Goal: Task Accomplishment & Management: Use online tool/utility

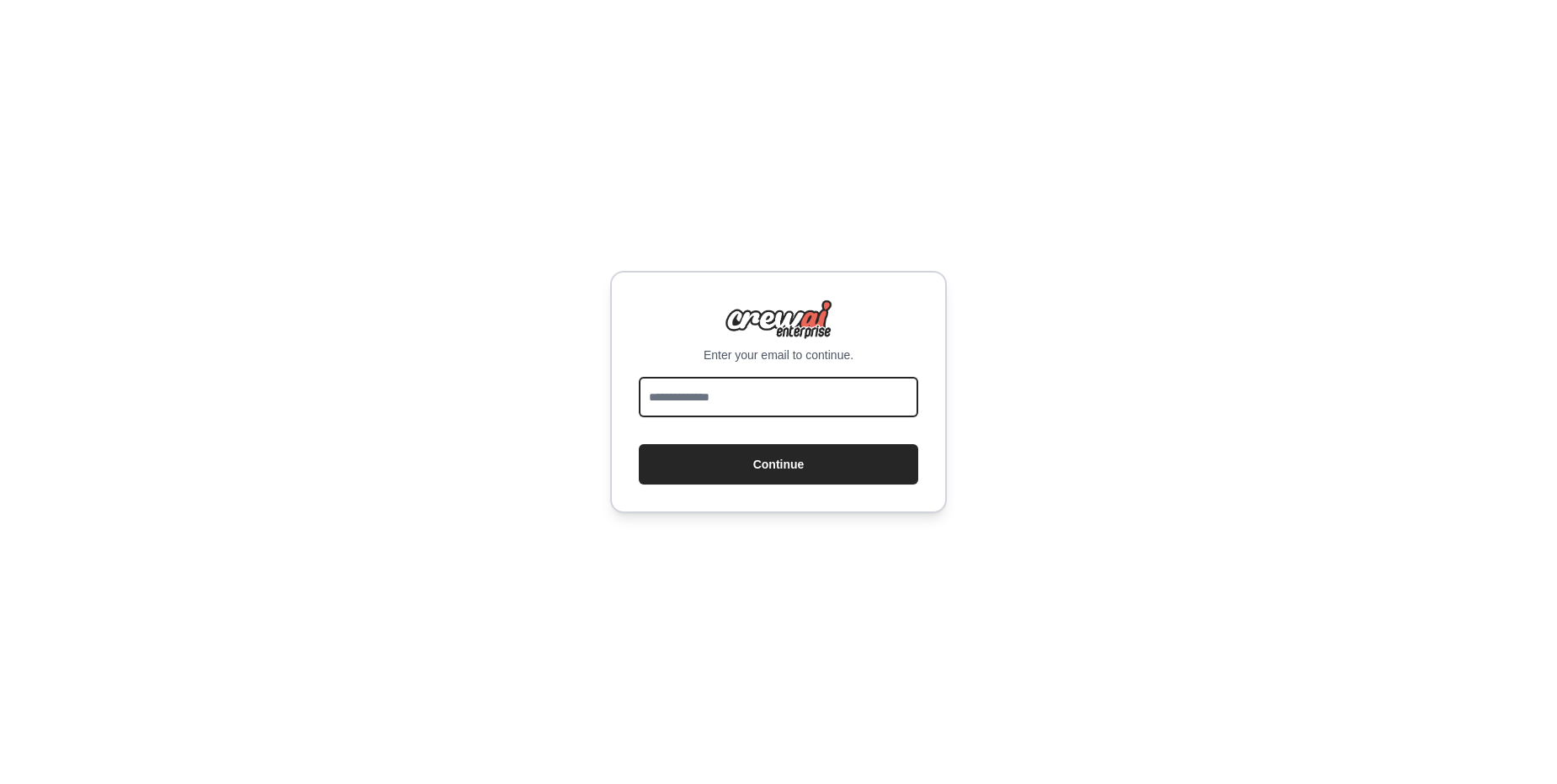
click at [755, 402] on input "email" at bounding box center [778, 396] width 280 height 40
type input "**********"
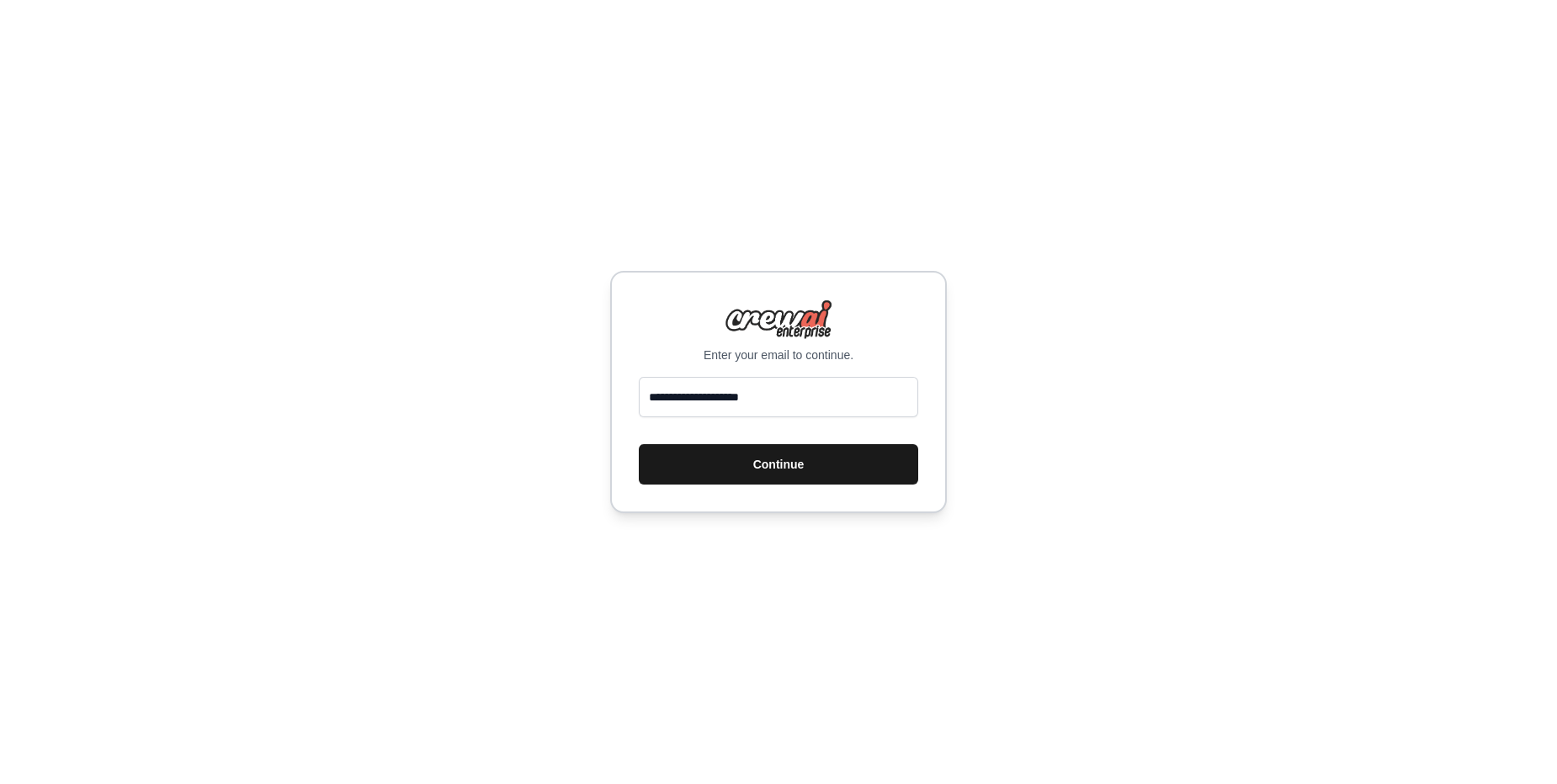
click at [767, 465] on button "Continue" at bounding box center [778, 464] width 280 height 40
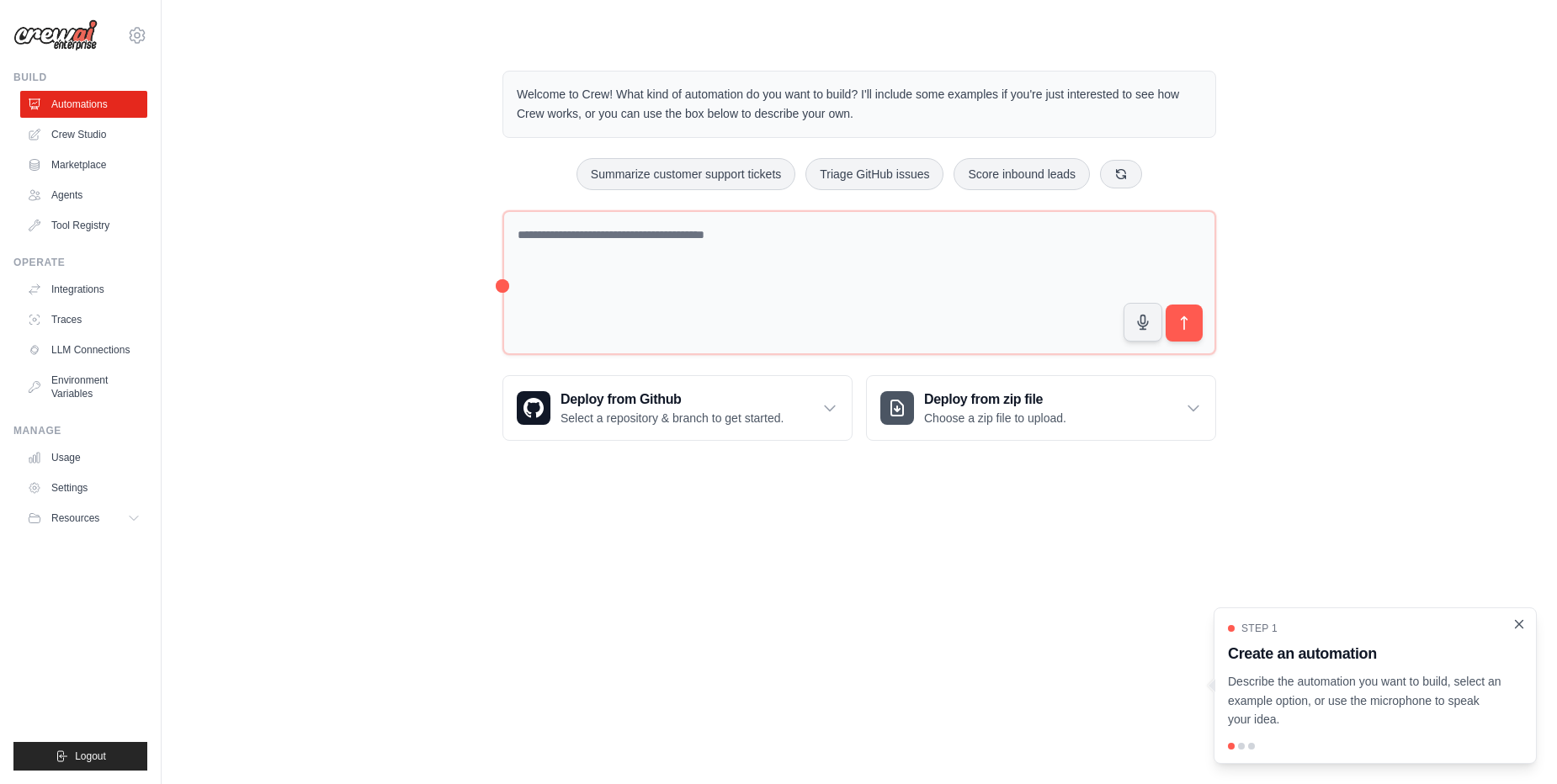
click at [1521, 625] on icon "Close walkthrough" at bounding box center [1519, 624] width 7 height 7
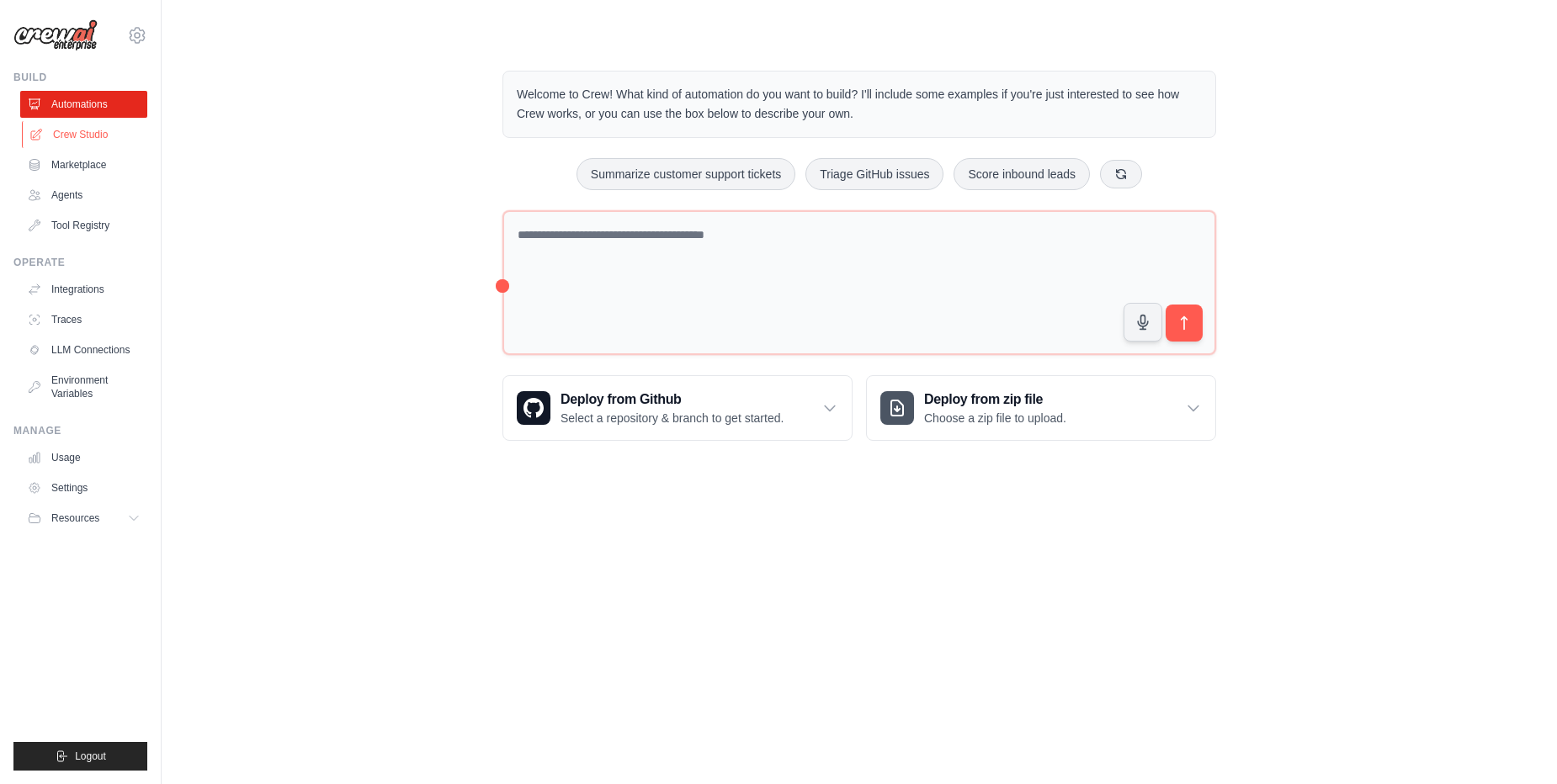
click at [73, 133] on link "Crew Studio" at bounding box center [85, 135] width 127 height 27
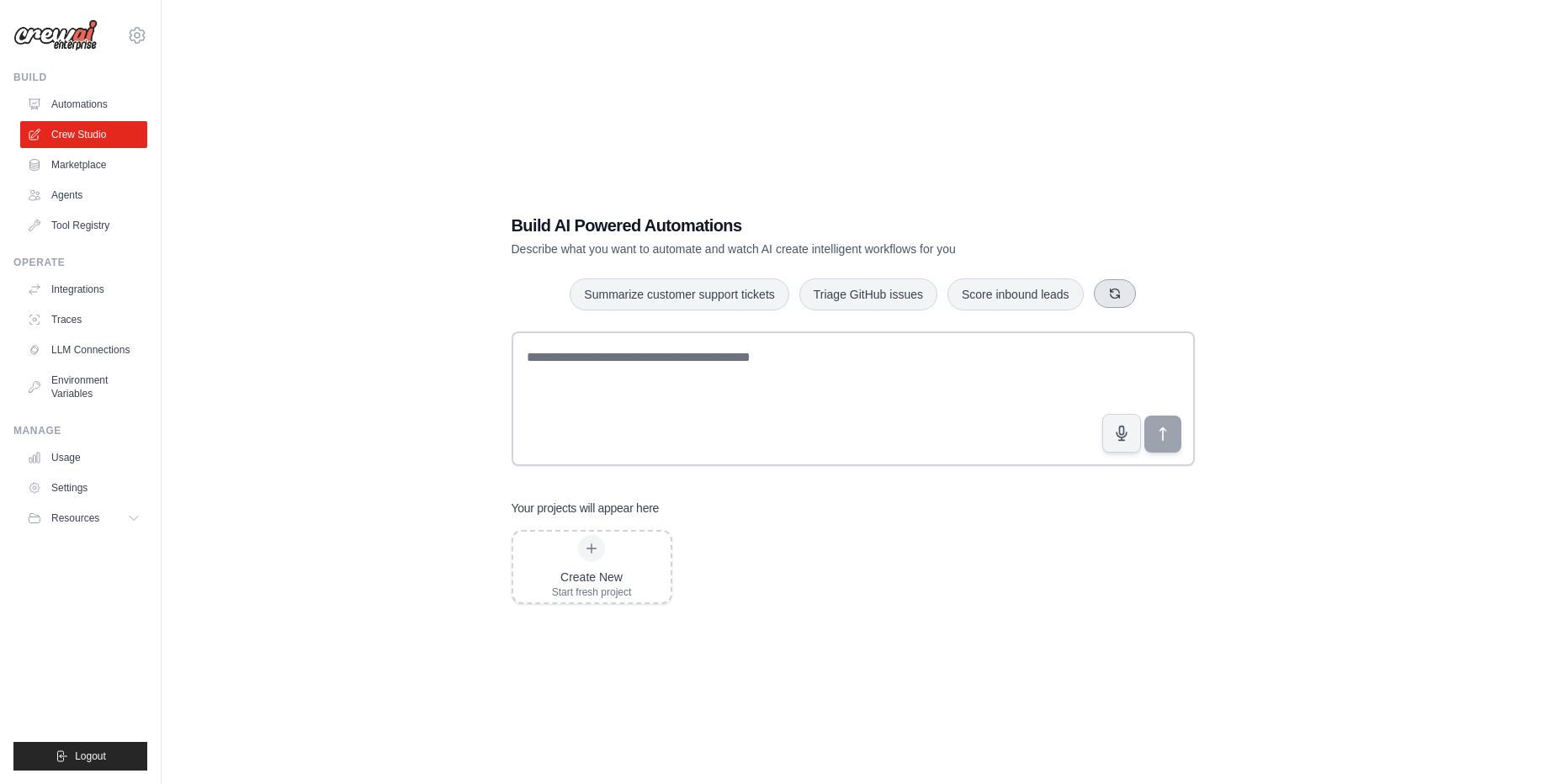
click at [1116, 292] on icon "button" at bounding box center [1114, 293] width 13 height 13
click at [1116, 292] on div "Monitor website uptime Create email marketing campaigns Process invoices automa…" at bounding box center [853, 294] width 683 height 33
click at [1134, 293] on button "button" at bounding box center [1142, 294] width 42 height 29
click at [1144, 293] on div "Score inbound leads Process invoices automatically Monitor website uptime" at bounding box center [853, 294] width 683 height 33
click at [1114, 292] on button "button" at bounding box center [1105, 294] width 42 height 29
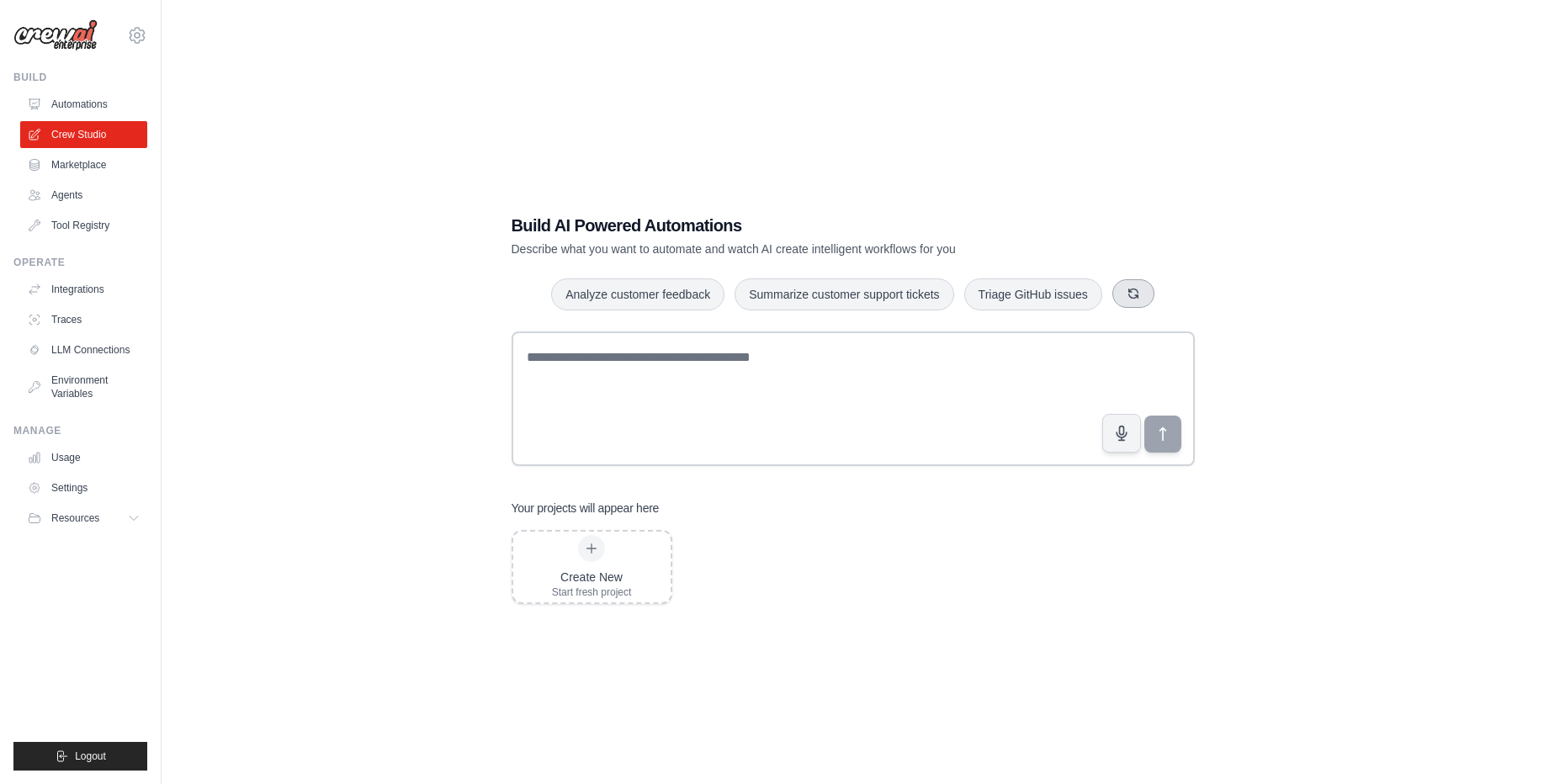
click at [1132, 294] on icon "button" at bounding box center [1133, 293] width 13 height 13
click at [1132, 294] on button "button" at bounding box center [1142, 294] width 42 height 29
click at [1132, 294] on button "button" at bounding box center [1125, 294] width 42 height 29
click at [746, 295] on button "Monitor website uptime" at bounding box center [789, 294] width 150 height 32
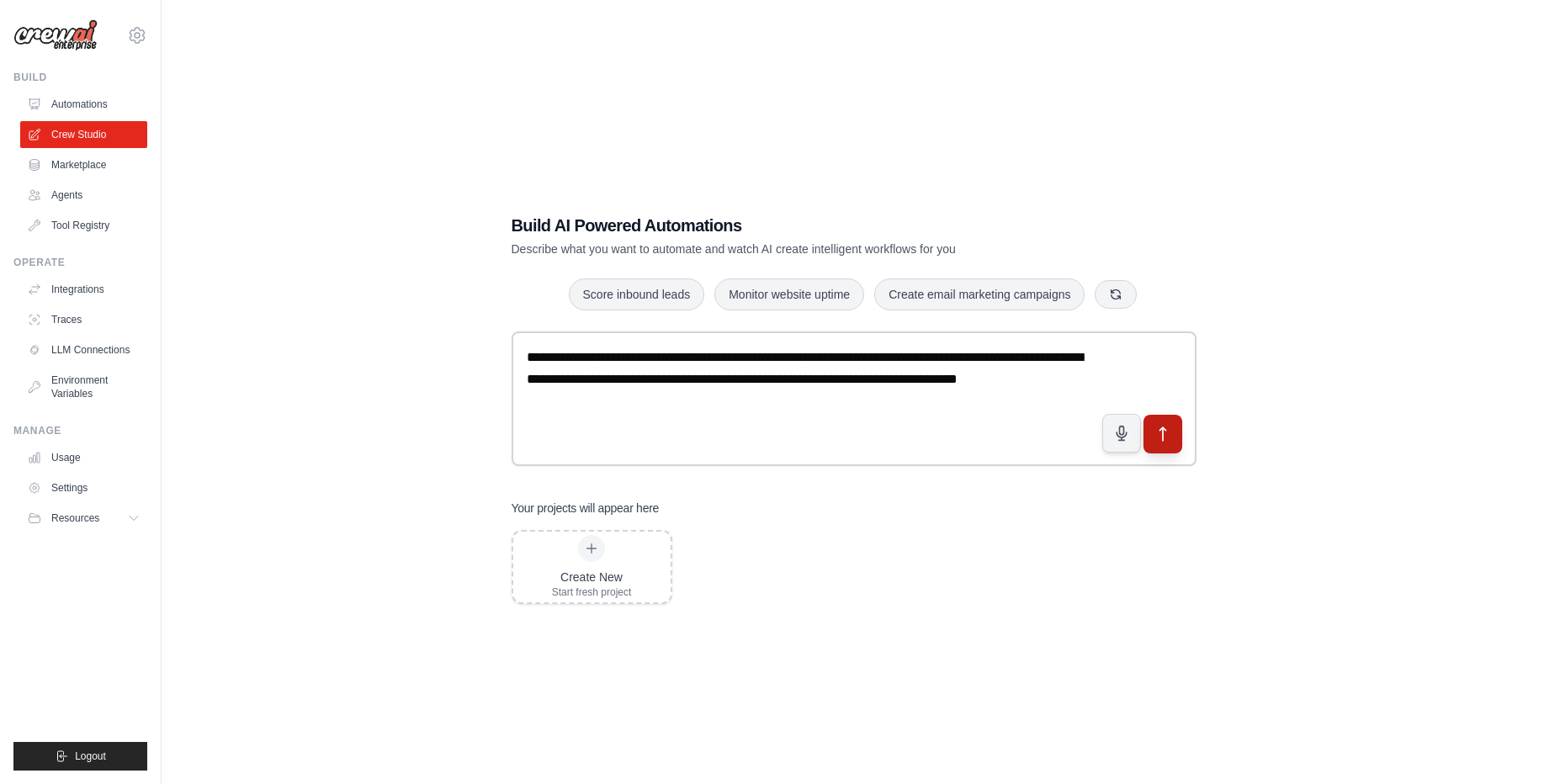
click at [1174, 439] on button "submit" at bounding box center [1162, 433] width 39 height 39
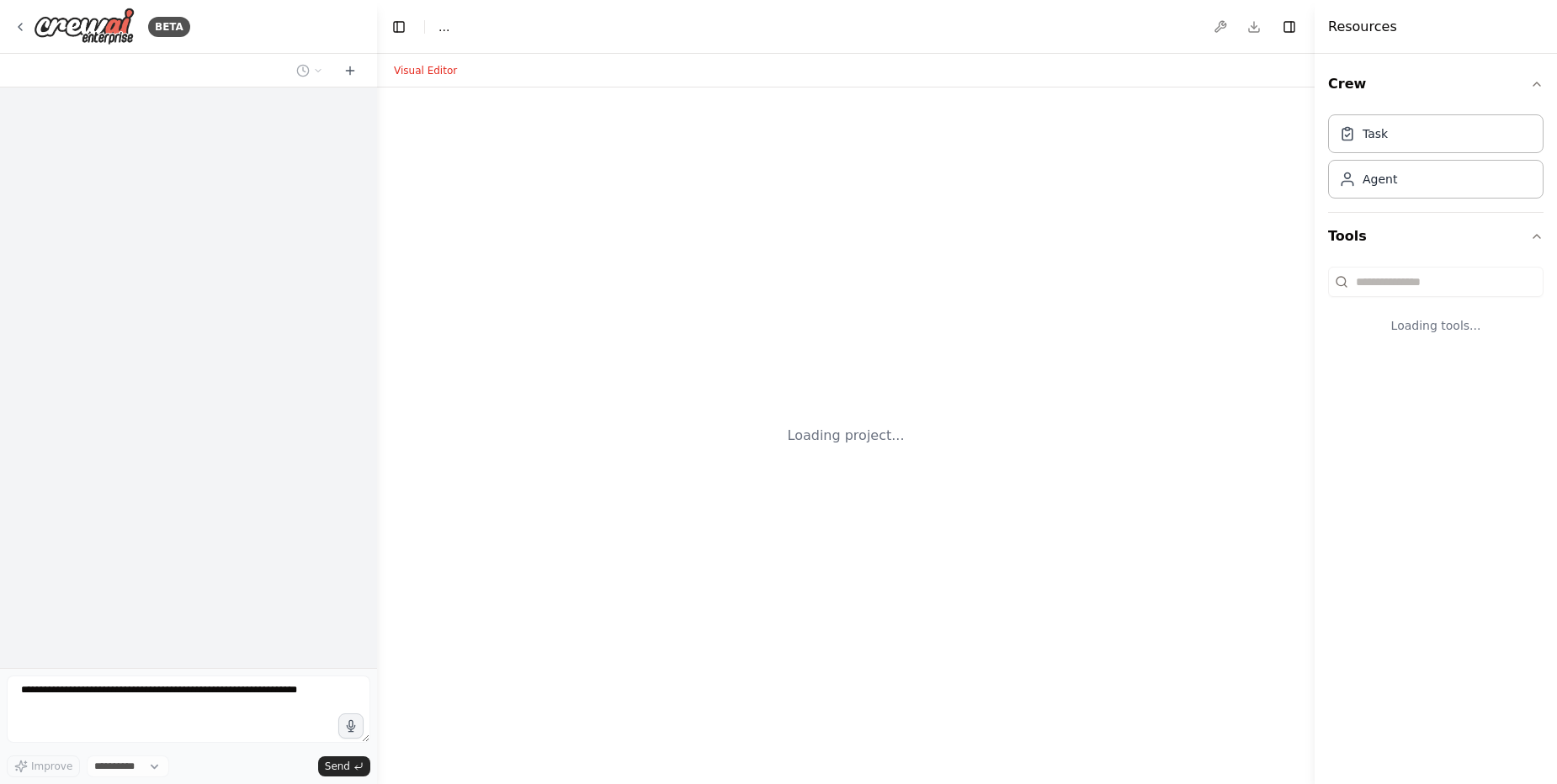
select select "****"
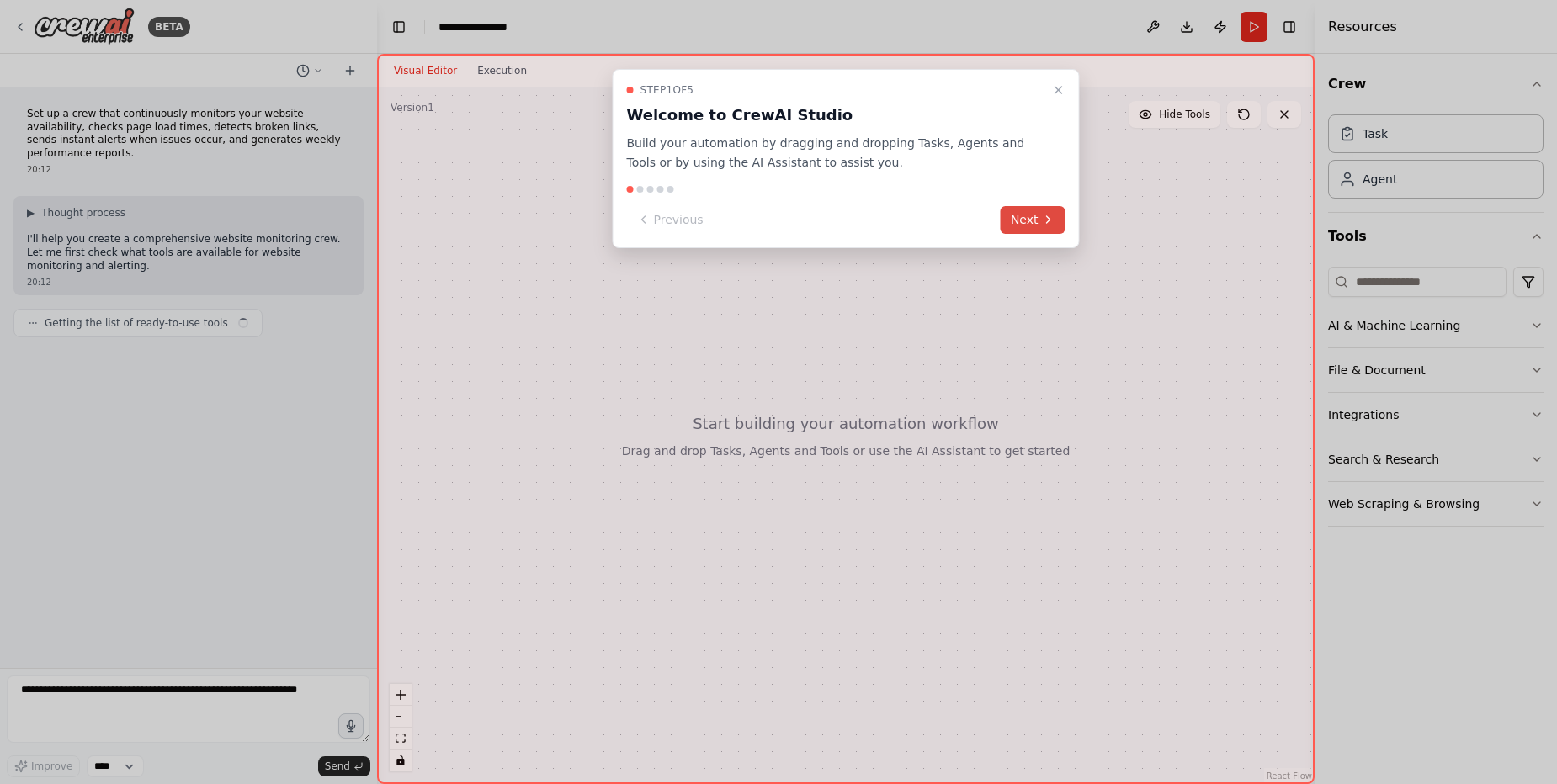
click at [1032, 219] on button "Next" at bounding box center [1034, 219] width 65 height 28
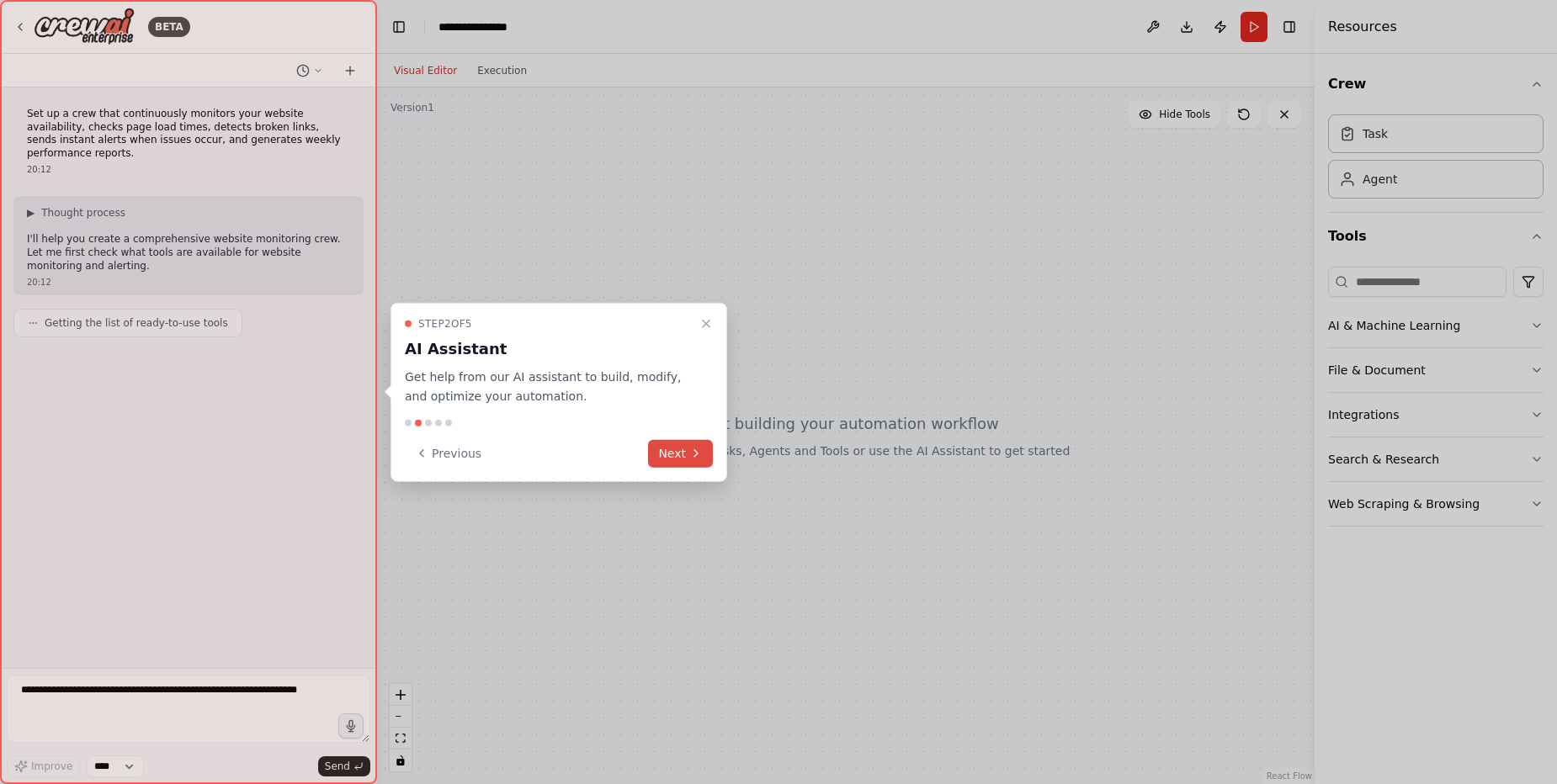
click at [700, 450] on icon at bounding box center [695, 453] width 13 height 13
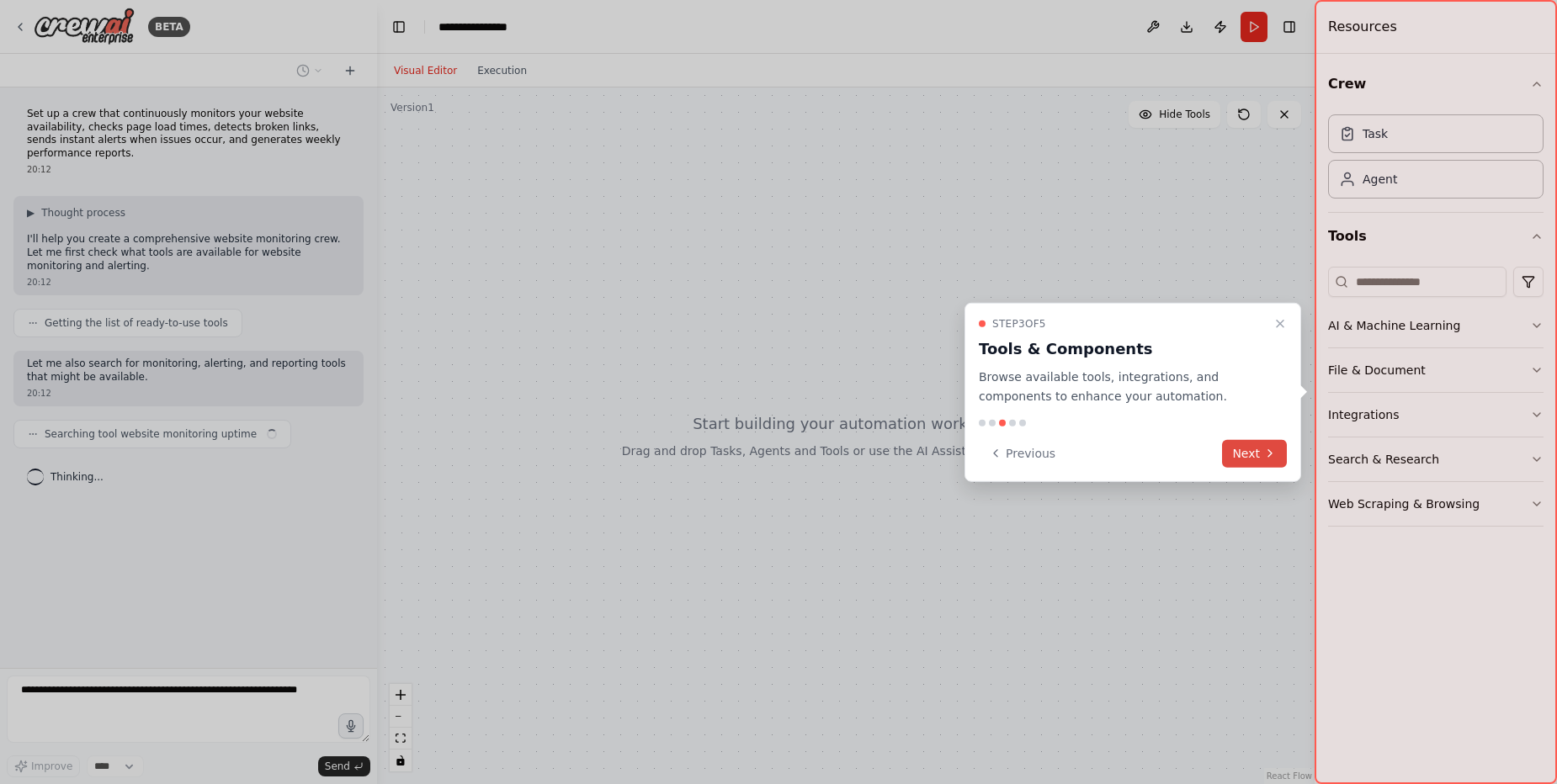
click at [1237, 459] on button "Next" at bounding box center [1255, 452] width 65 height 28
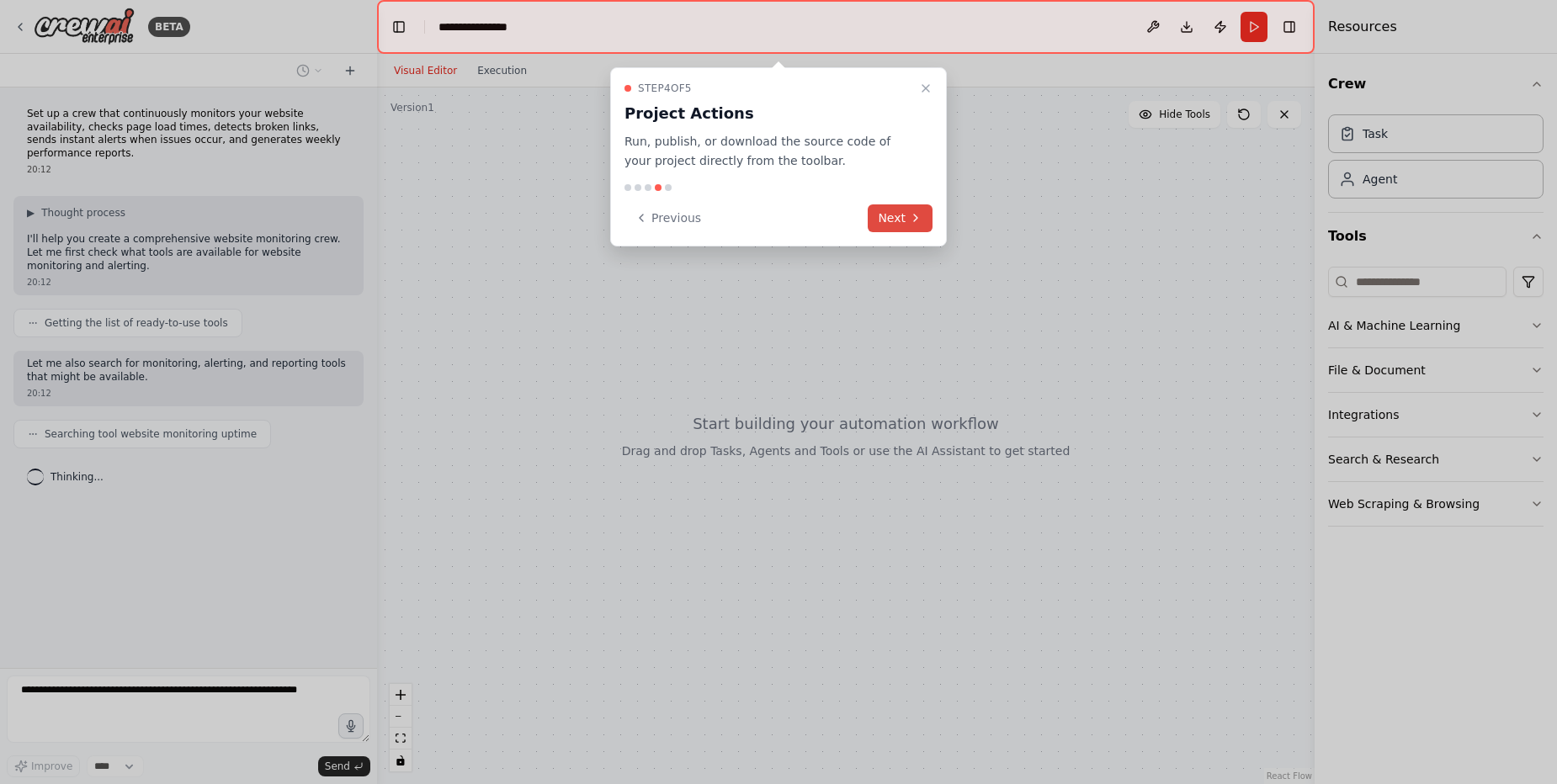
click at [898, 218] on button "Next" at bounding box center [900, 218] width 65 height 28
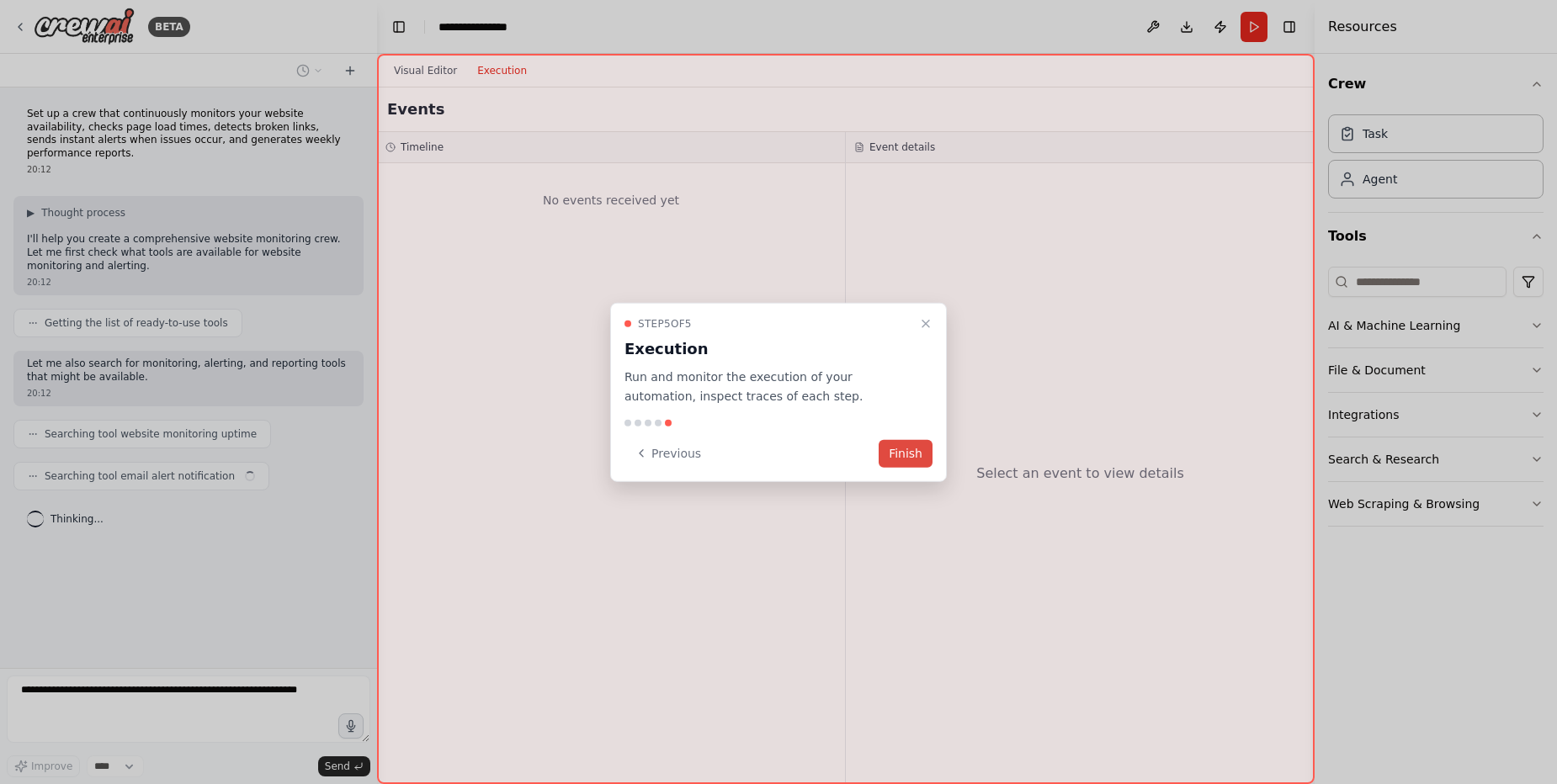
click at [898, 460] on button "Finish" at bounding box center [906, 452] width 54 height 28
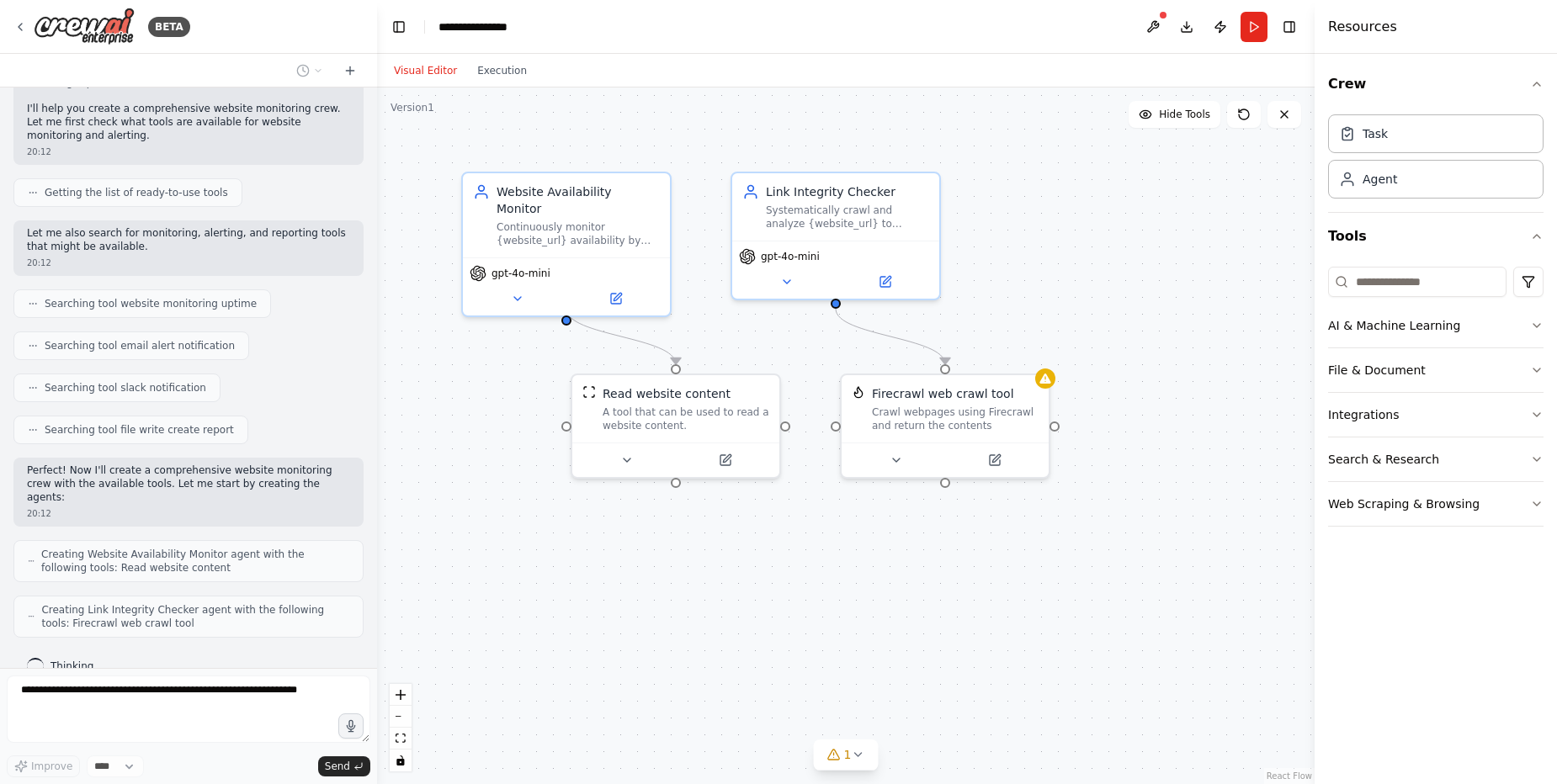
scroll to position [186, 0]
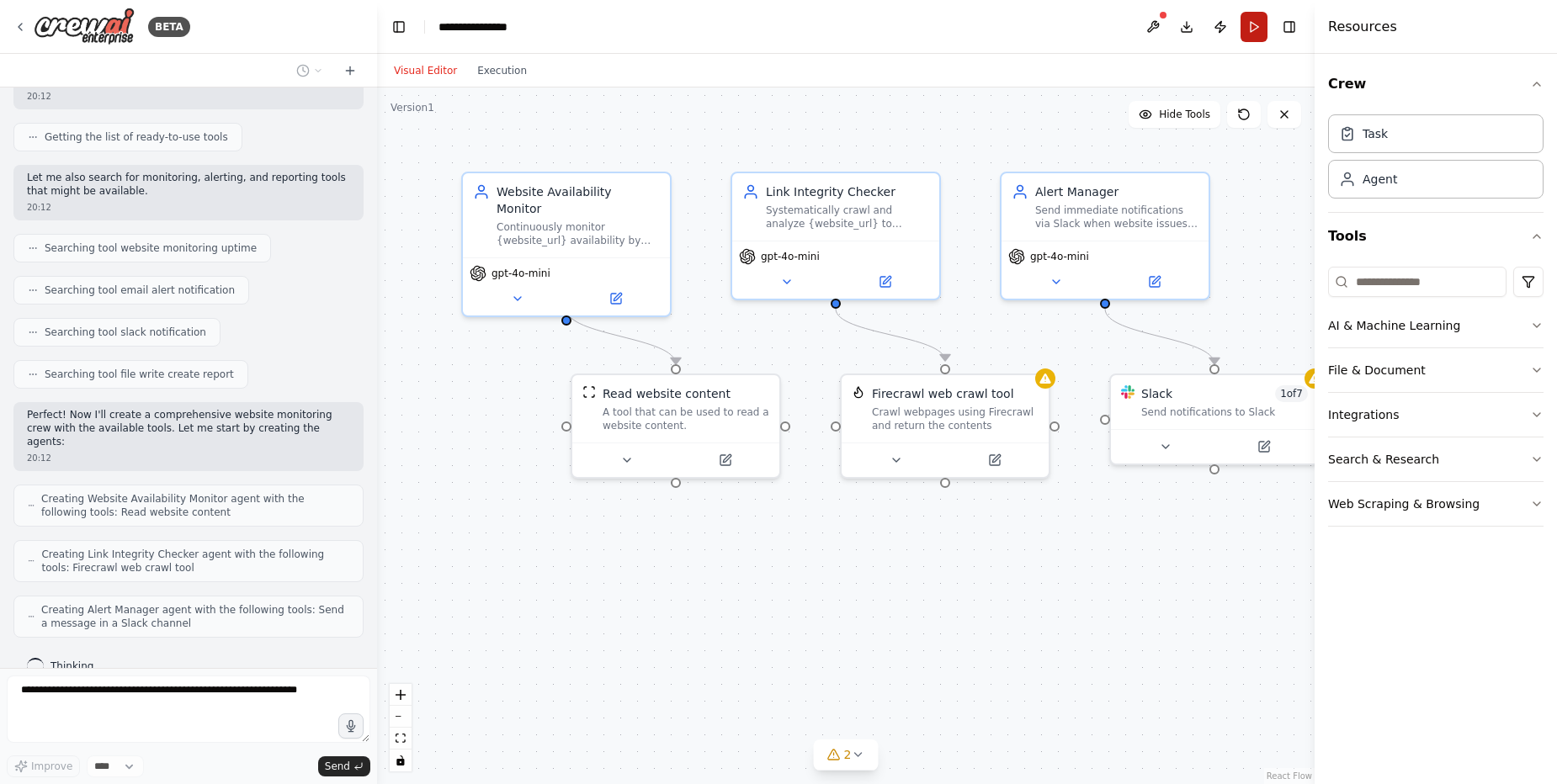
click at [1254, 31] on button "Run" at bounding box center [1254, 27] width 27 height 31
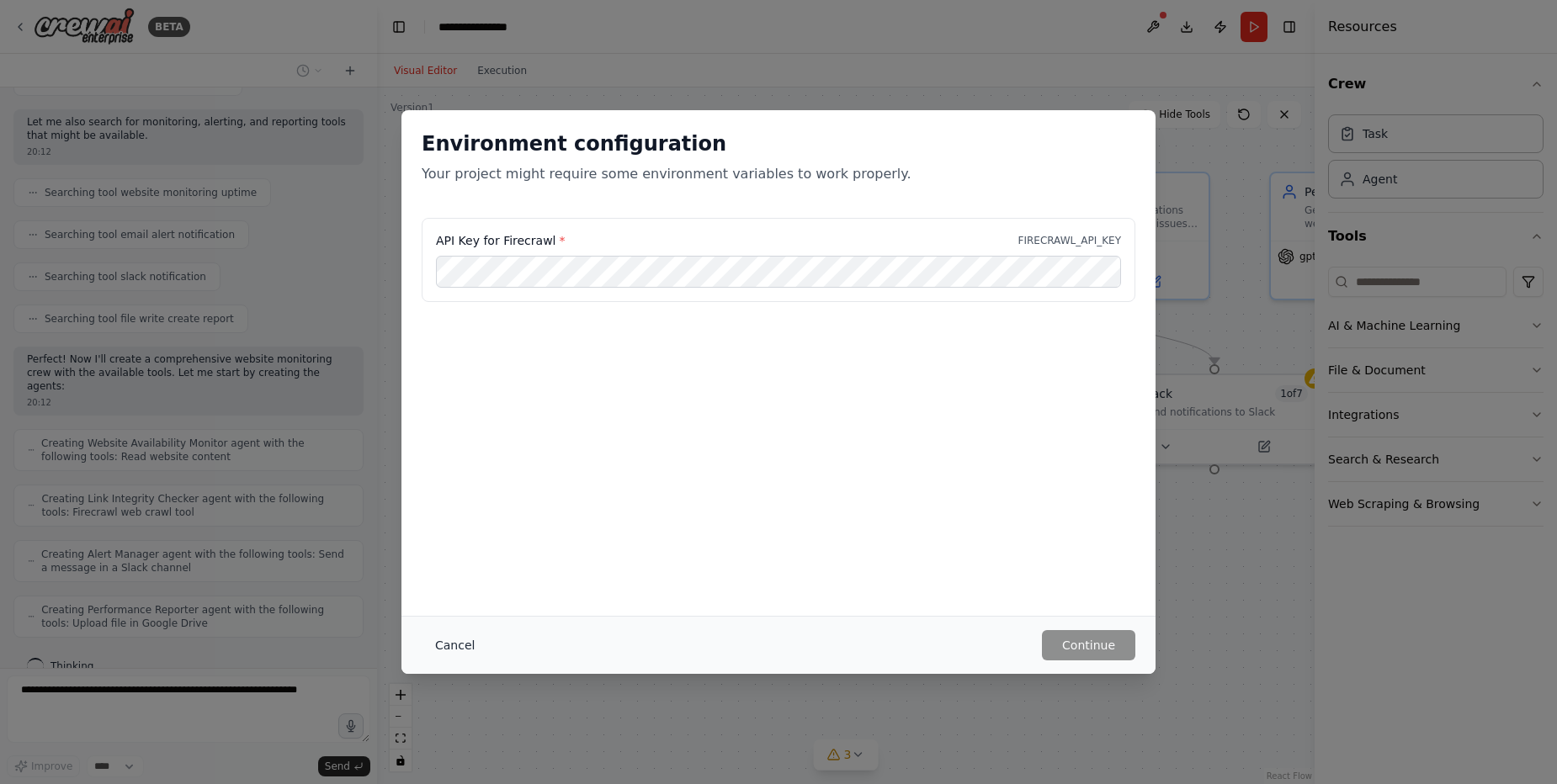
click at [448, 644] on button "Cancel" at bounding box center [455, 646] width 67 height 31
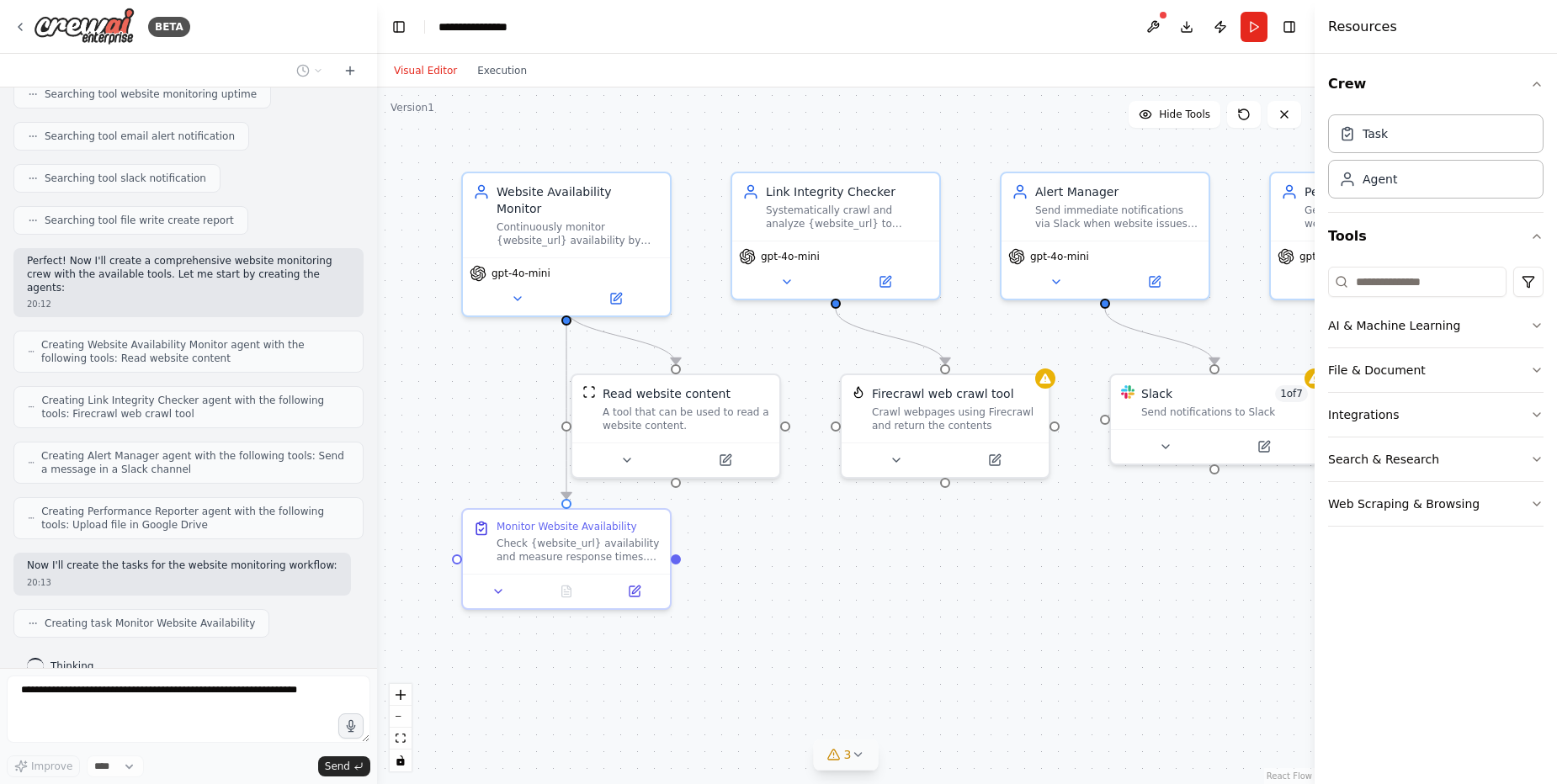
scroll to position [382, 0]
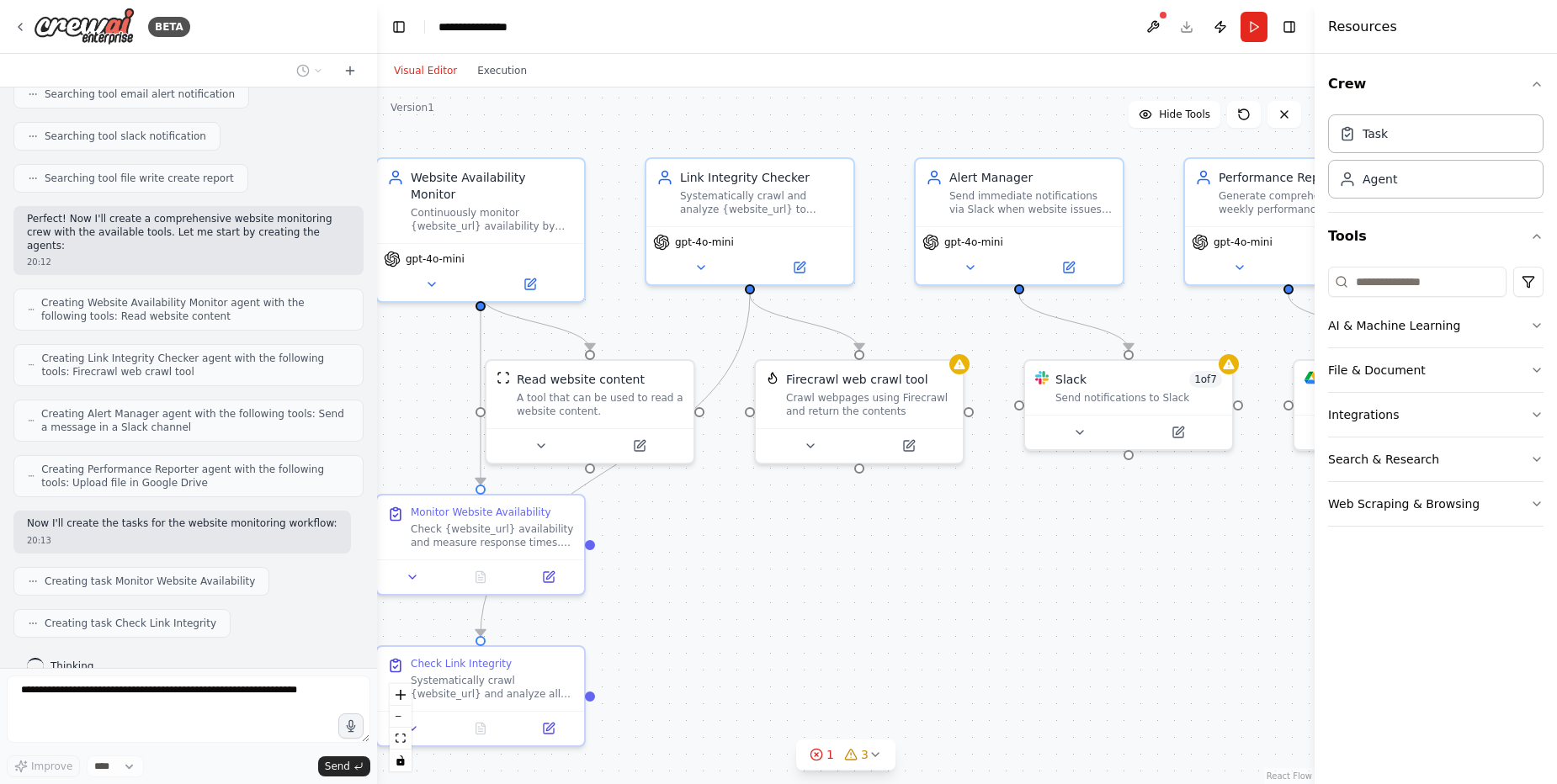
drag, startPoint x: 953, startPoint y: 521, endPoint x: 867, endPoint y: 506, distance: 87.3
click at [867, 506] on div ".deletable-edge-delete-btn { width: 20px; height: 20px; border: 0px solid #ffff…" at bounding box center [846, 435] width 937 height 697
click at [1541, 77] on icon "button" at bounding box center [1536, 84] width 13 height 13
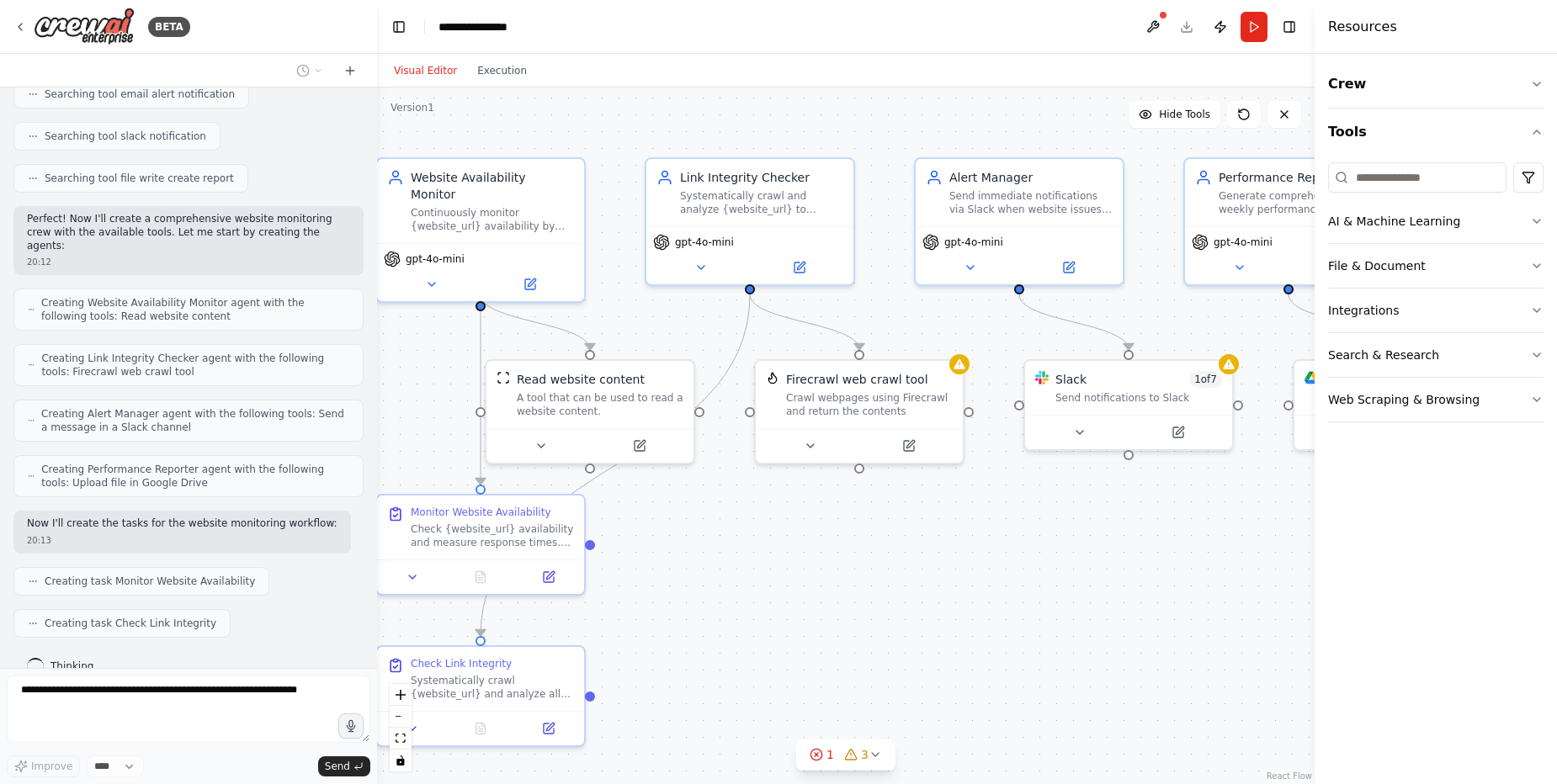
scroll to position [424, 0]
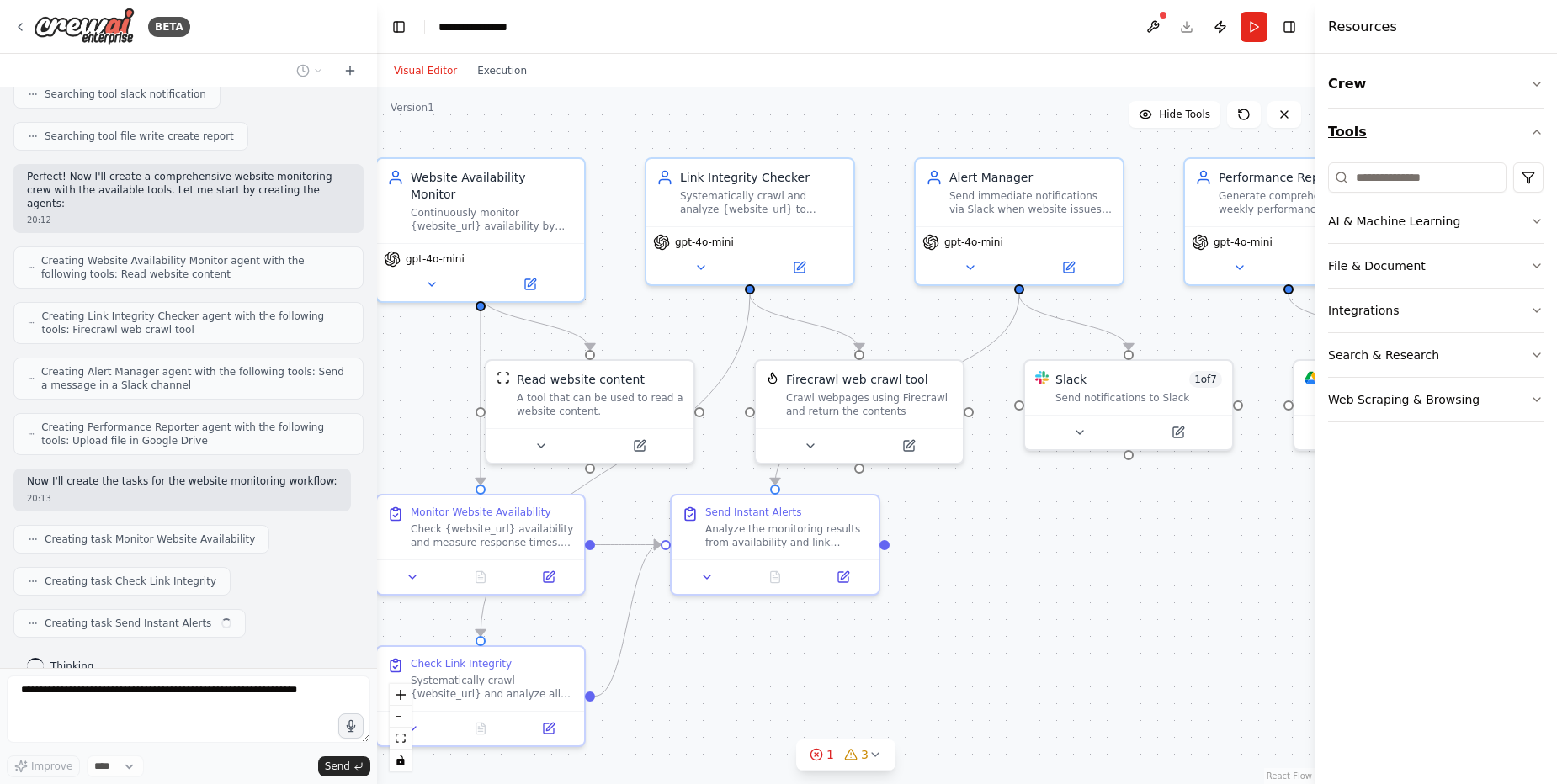
click at [1537, 128] on icon "button" at bounding box center [1536, 131] width 13 height 13
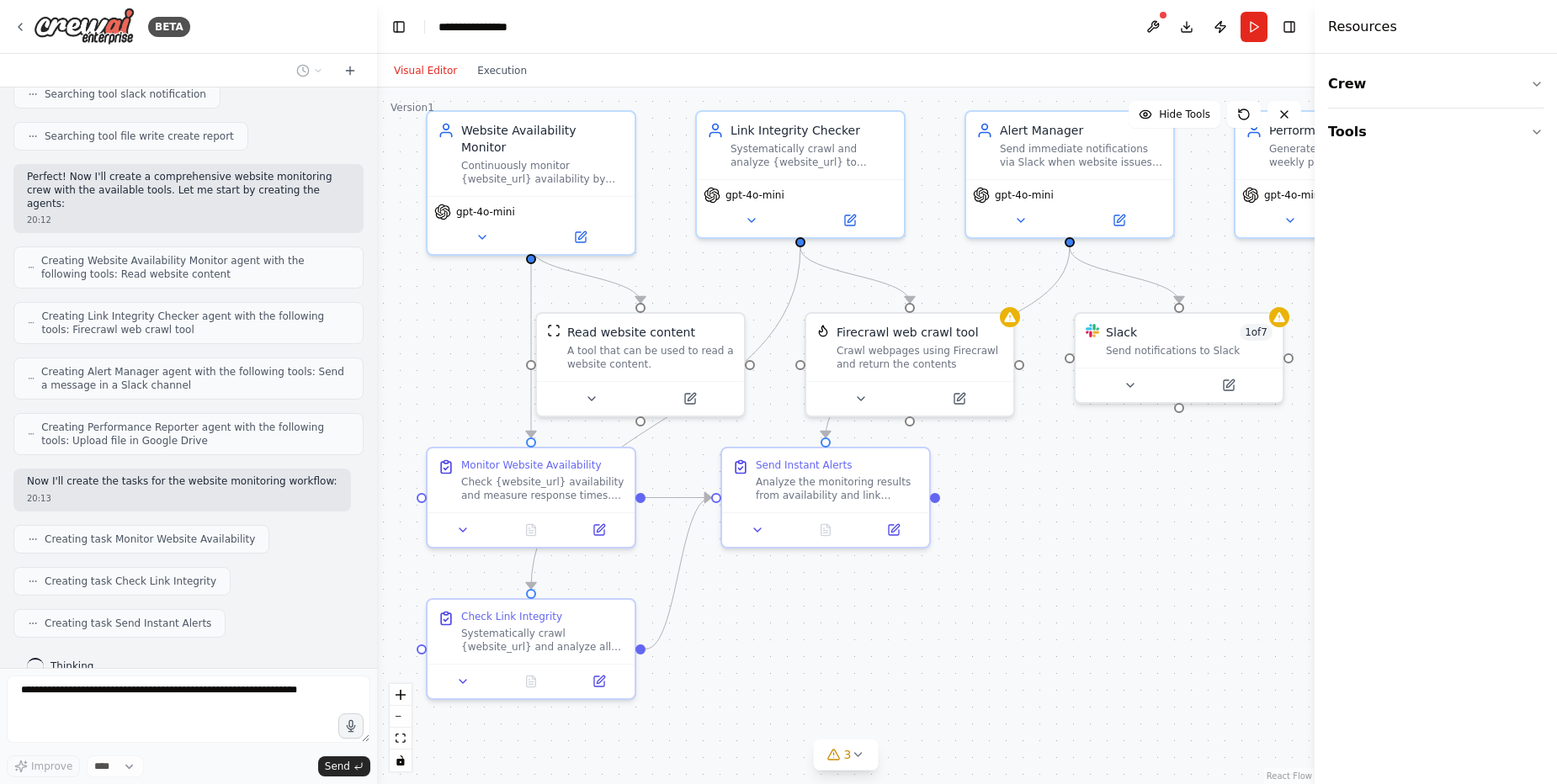
drag, startPoint x: 982, startPoint y: 591, endPoint x: 1033, endPoint y: 544, distance: 69.4
click at [1033, 544] on div ".deletable-edge-delete-btn { width: 20px; height: 20px; border: 0px solid #ffff…" at bounding box center [846, 435] width 937 height 697
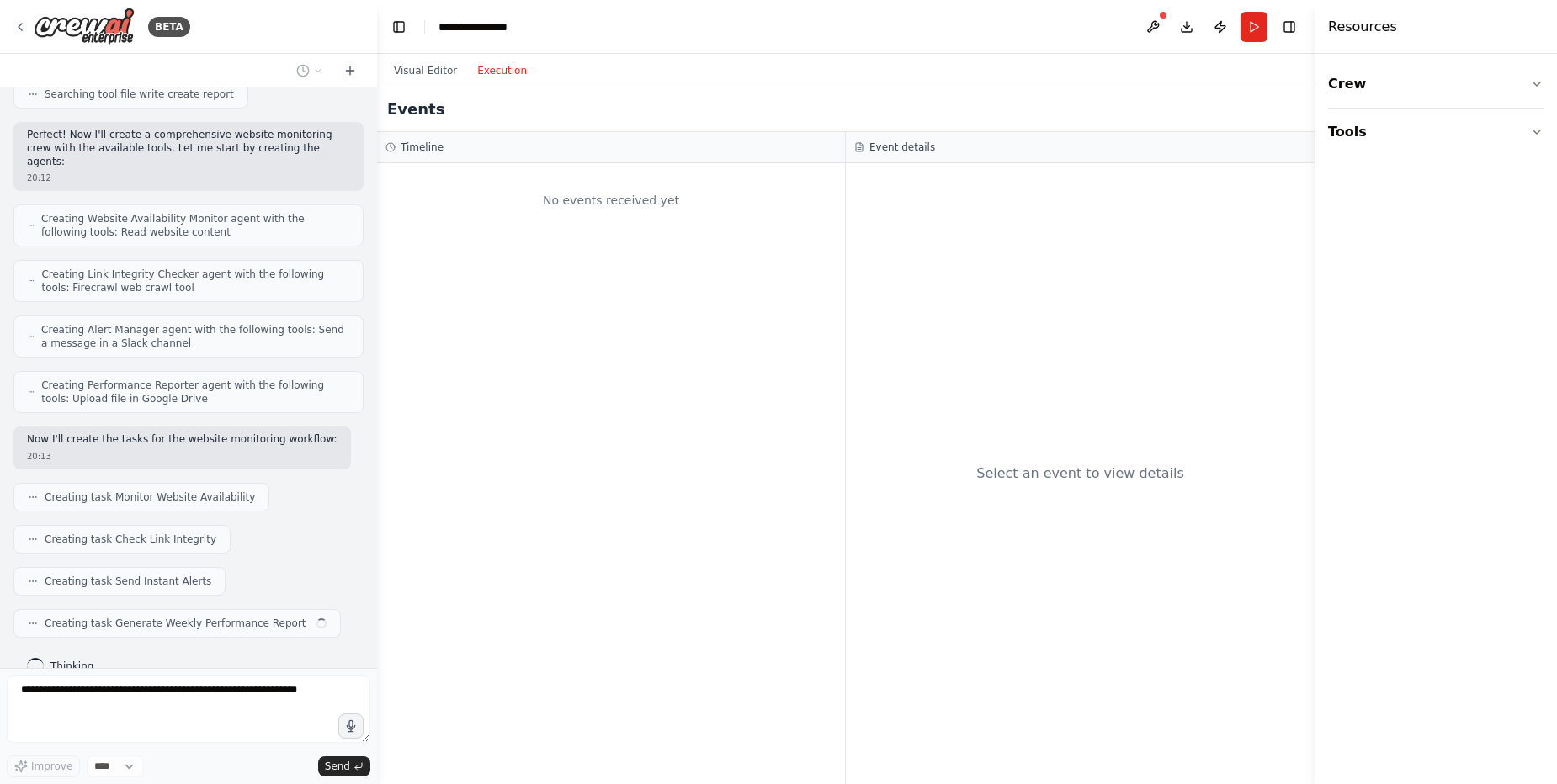
click at [497, 73] on button "Execution" at bounding box center [502, 70] width 70 height 20
click at [424, 75] on button "Visual Editor" at bounding box center [425, 70] width 84 height 20
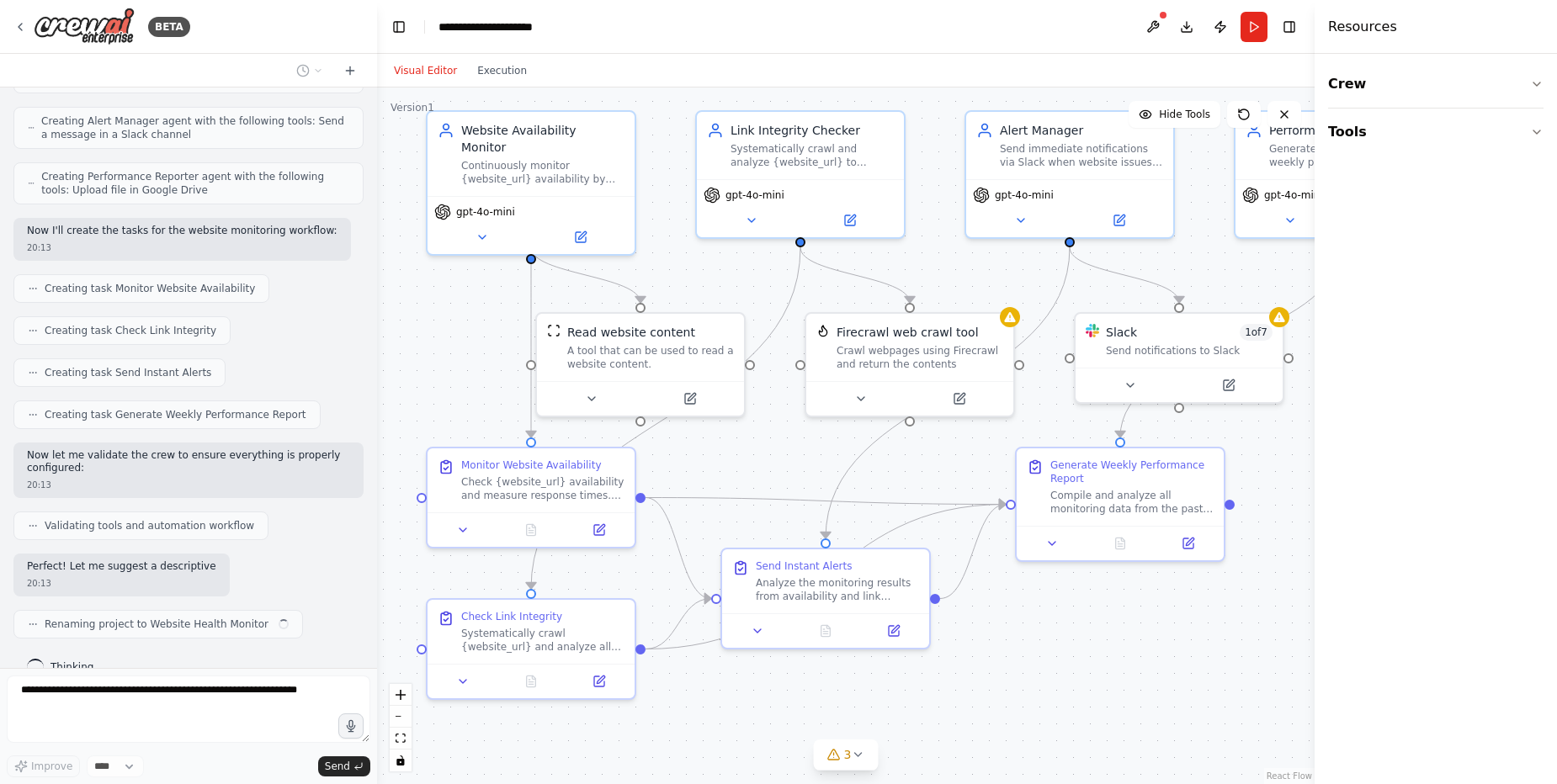
scroll to position [688, 0]
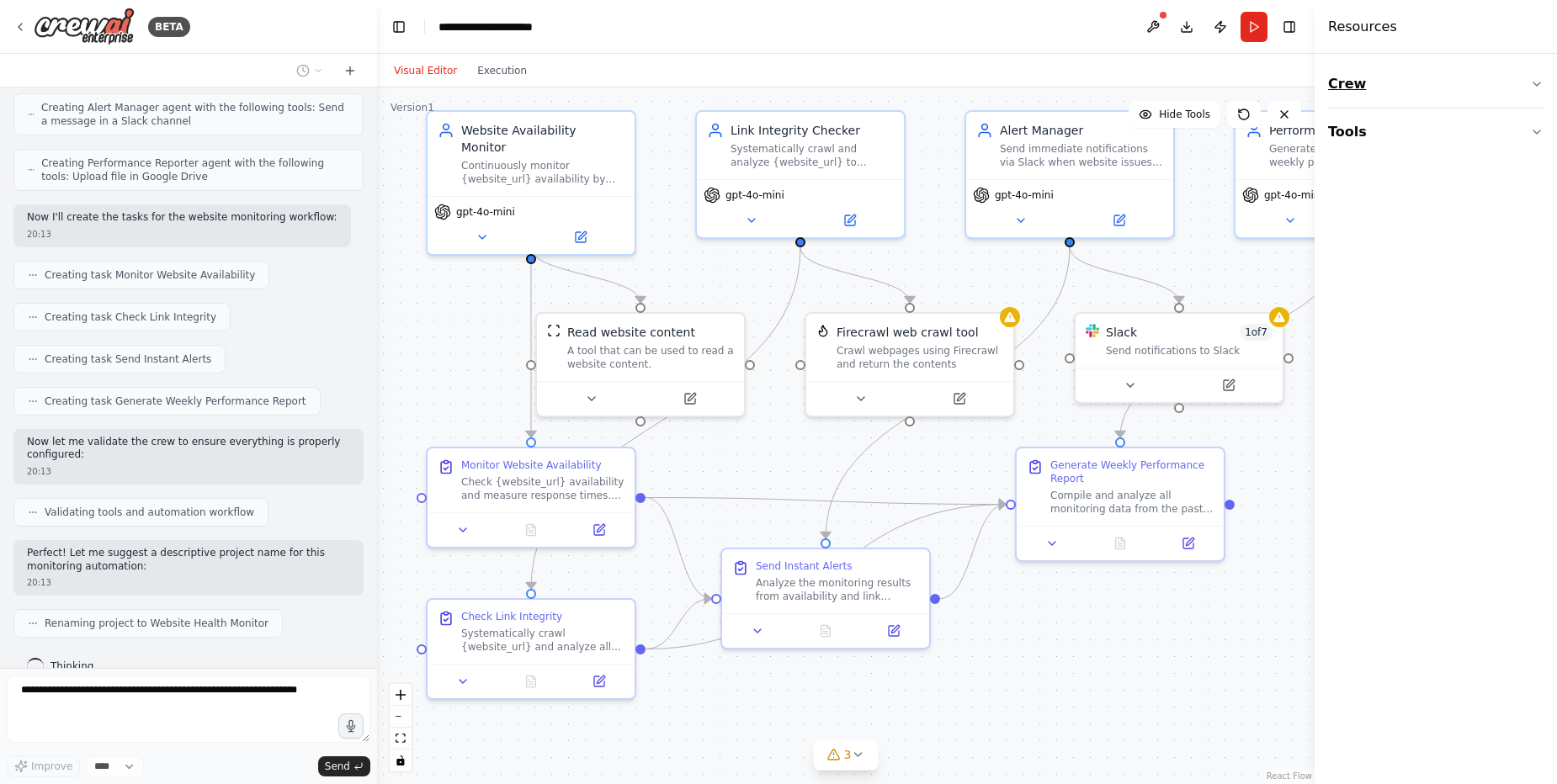
click at [1542, 77] on icon "button" at bounding box center [1536, 84] width 13 height 13
click at [1540, 227] on button "Tools" at bounding box center [1436, 236] width 216 height 47
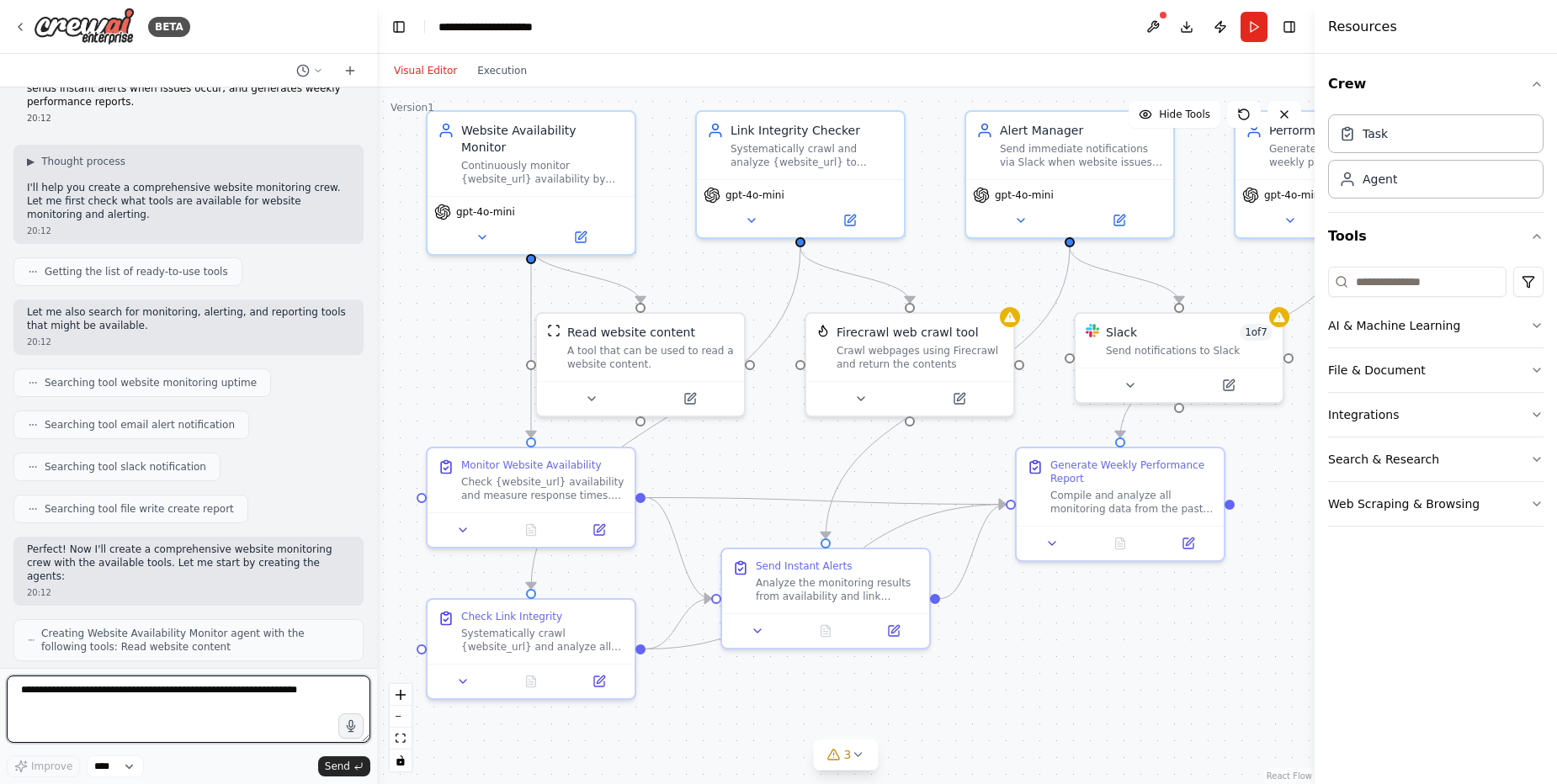
scroll to position [0, 0]
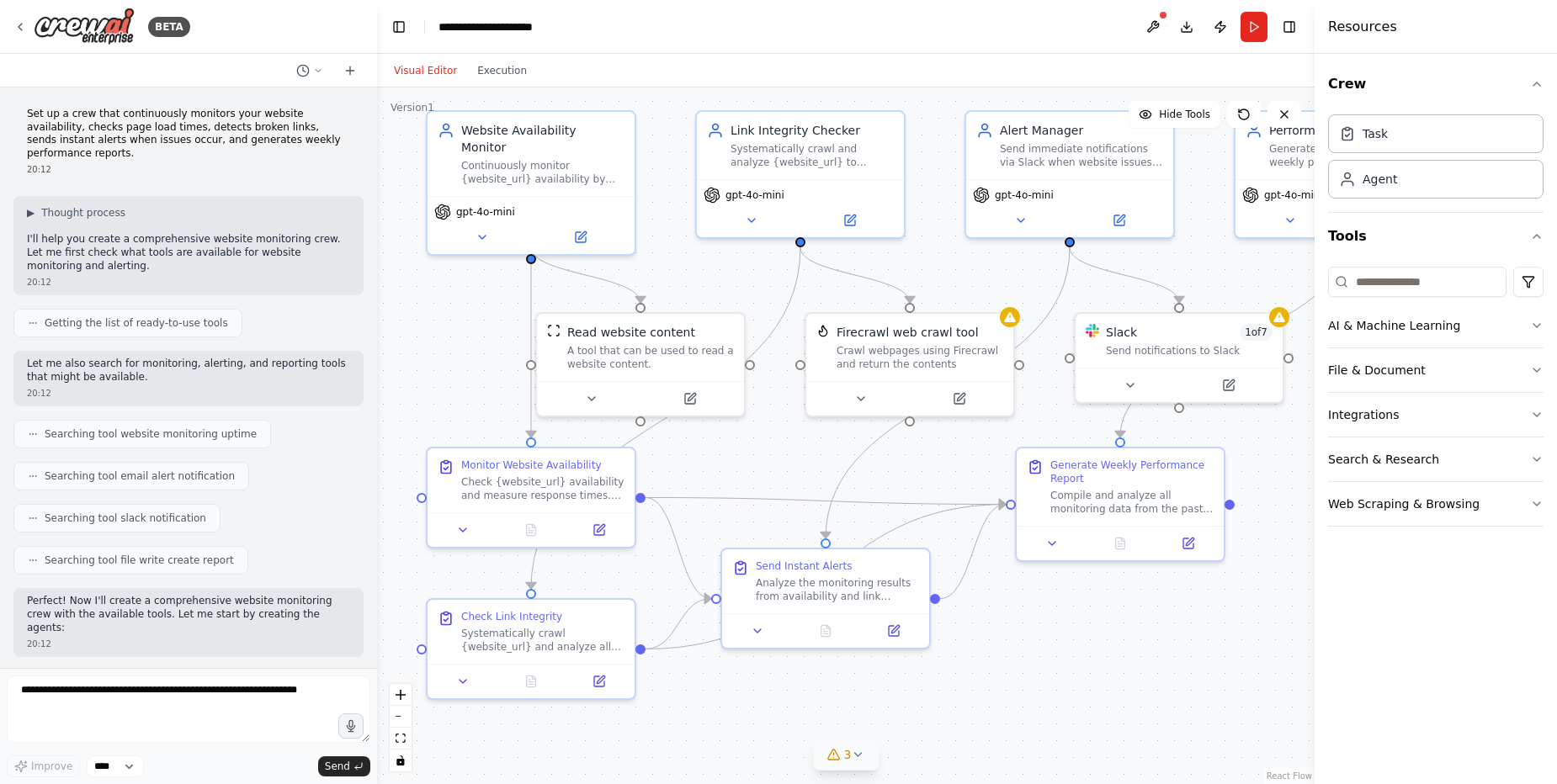
click at [855, 753] on icon at bounding box center [857, 754] width 13 height 13
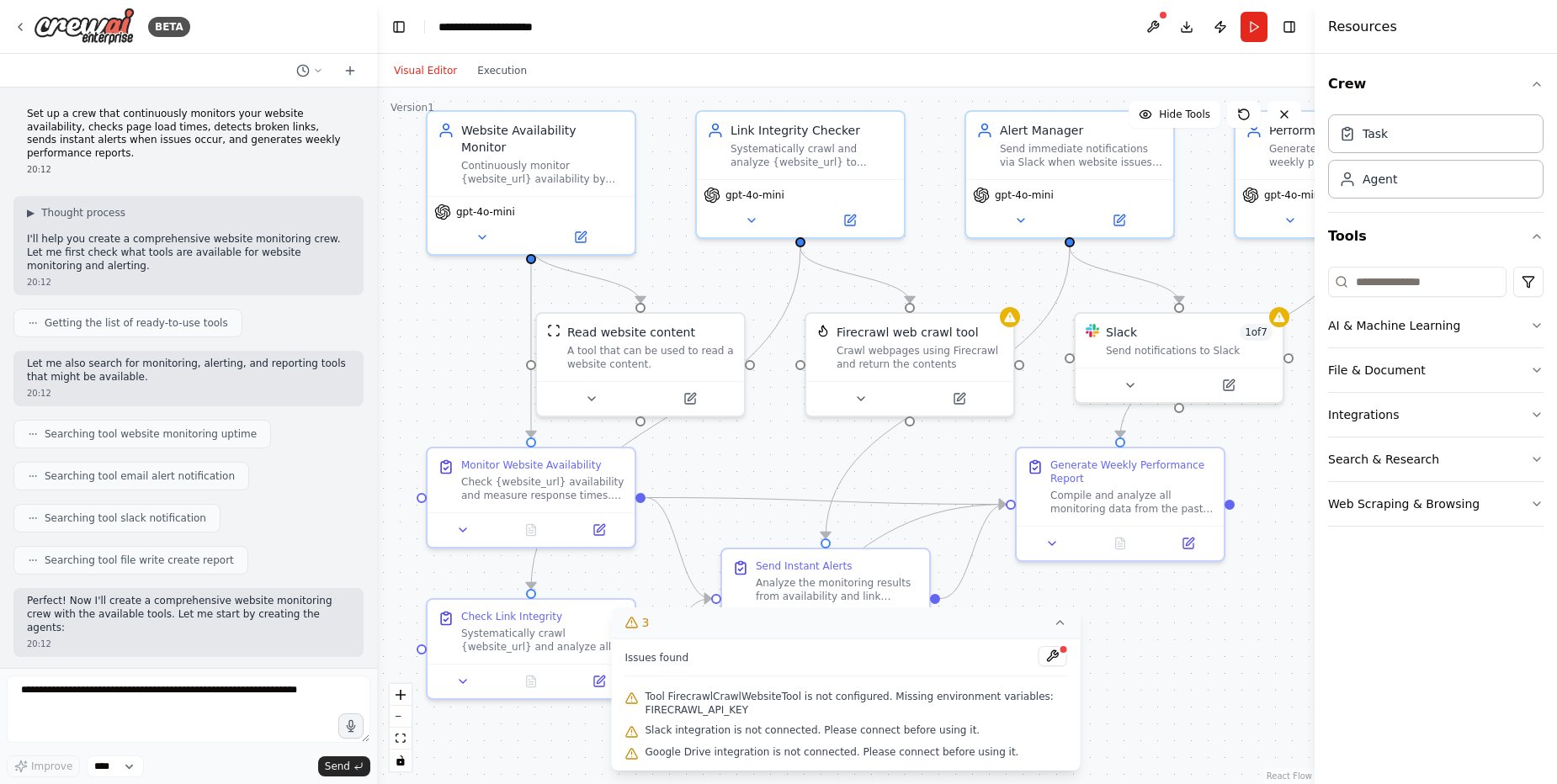
click at [1168, 676] on div ".deletable-edge-delete-btn { width: 20px; height: 20px; border: 0px solid #ffff…" at bounding box center [846, 435] width 937 height 697
click at [1167, 656] on div ".deletable-edge-delete-btn { width: 20px; height: 20px; border: 0px solid #ffff…" at bounding box center [846, 435] width 937 height 697
click at [1063, 620] on icon at bounding box center [1060, 622] width 13 height 13
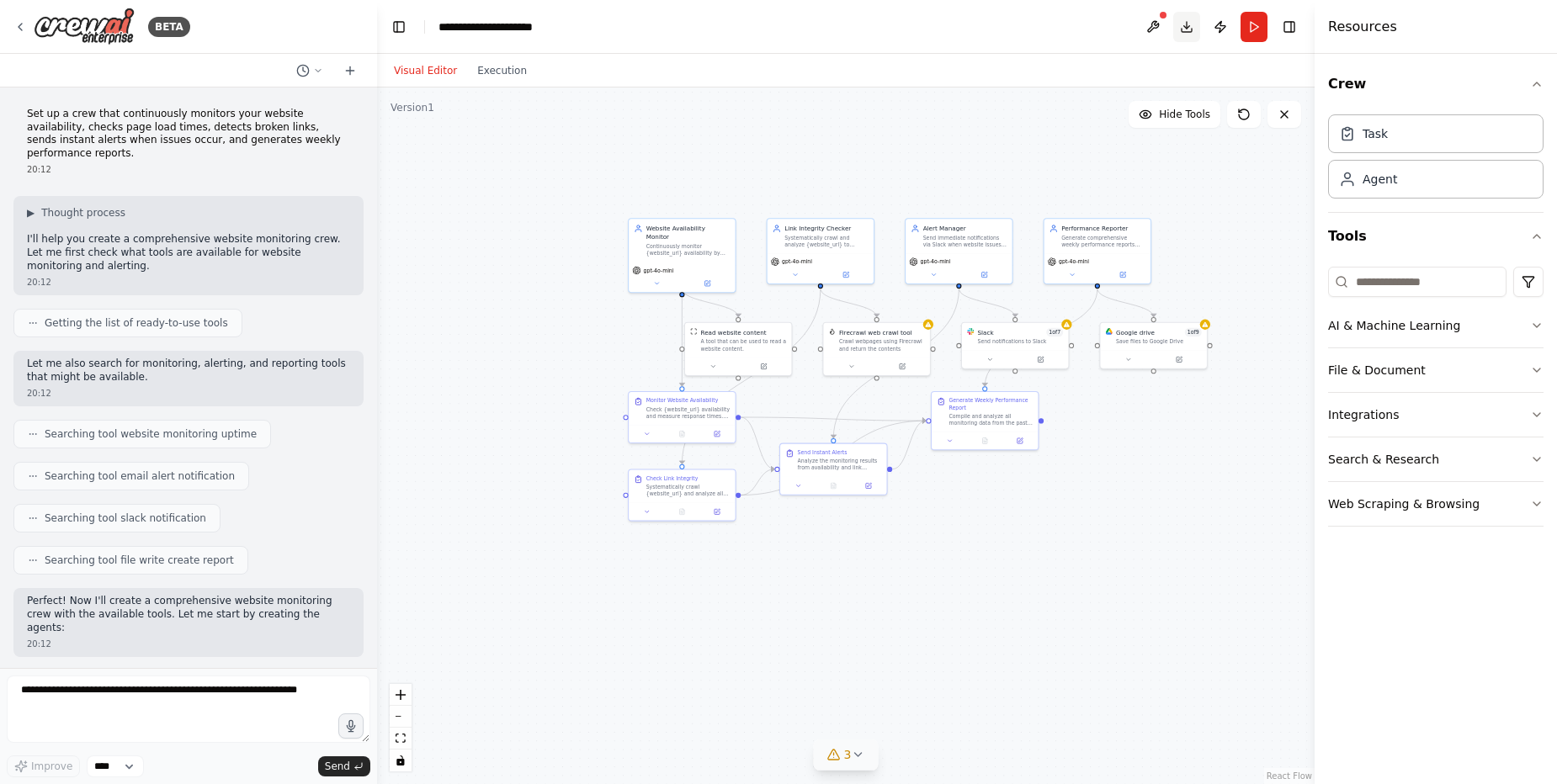
click at [1177, 27] on button "Download" at bounding box center [1186, 27] width 27 height 31
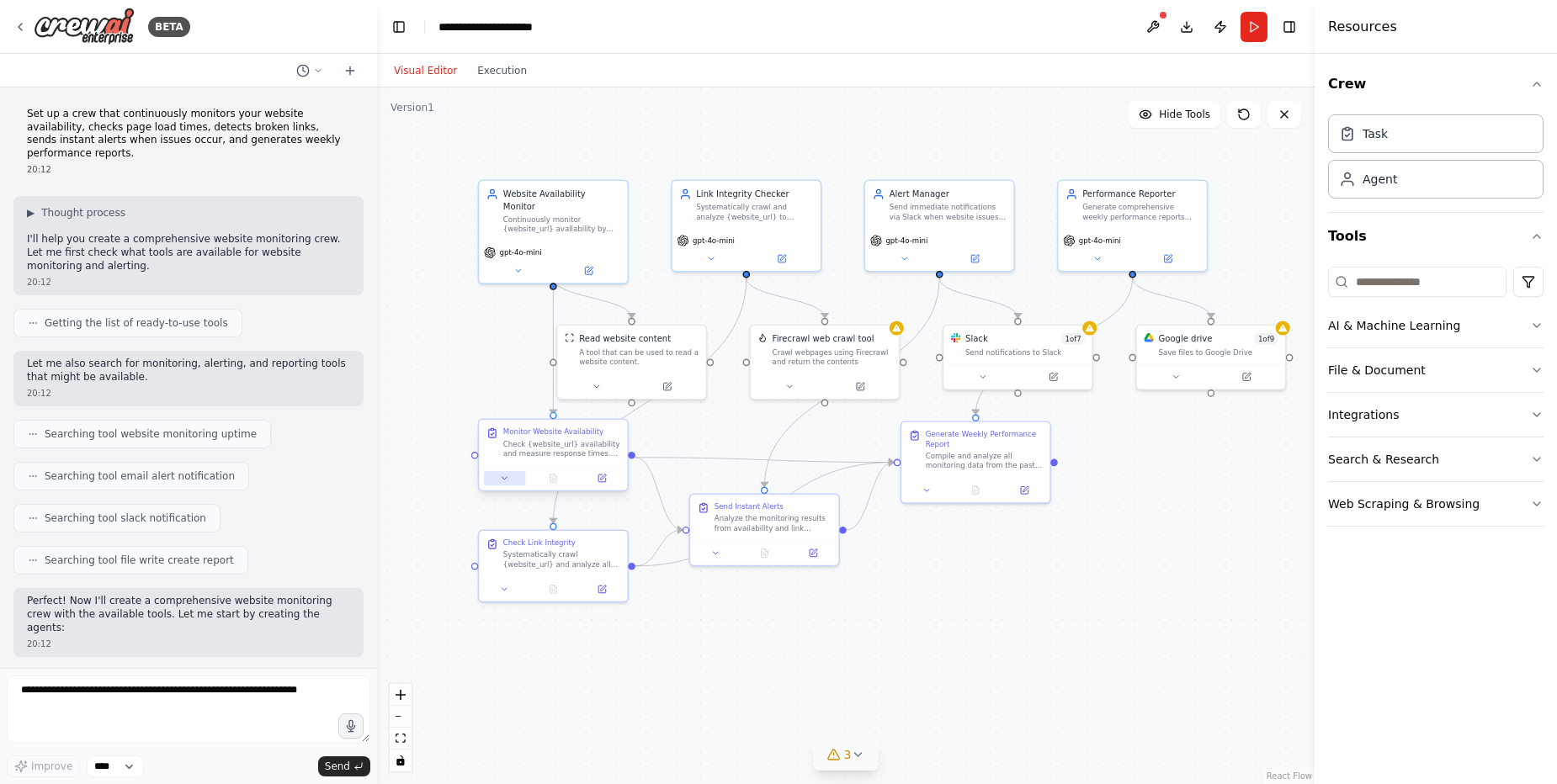
click at [506, 480] on icon at bounding box center [505, 478] width 9 height 9
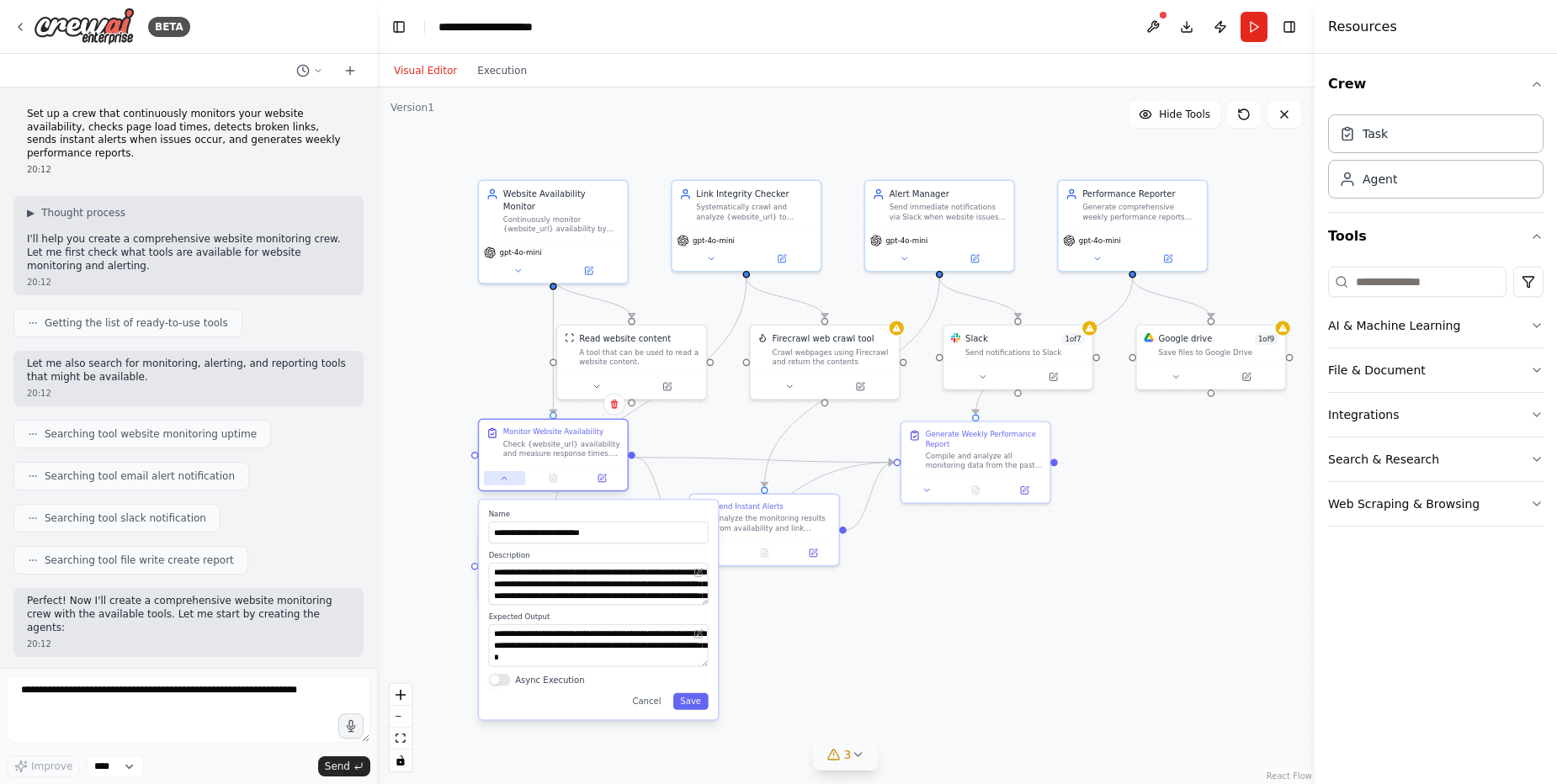
click at [506, 480] on icon at bounding box center [505, 478] width 9 height 9
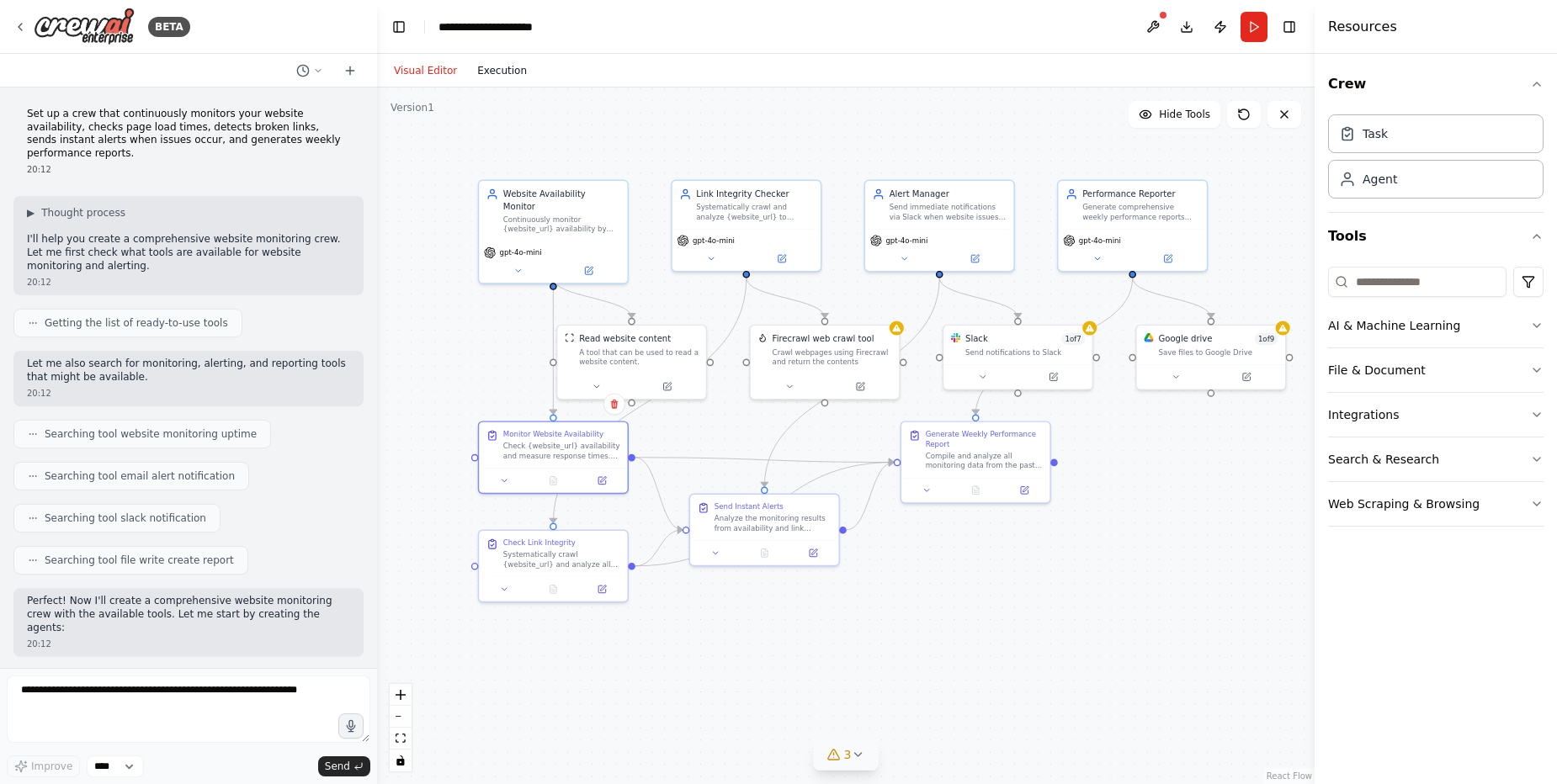
click at [503, 78] on button "Execution" at bounding box center [502, 70] width 70 height 20
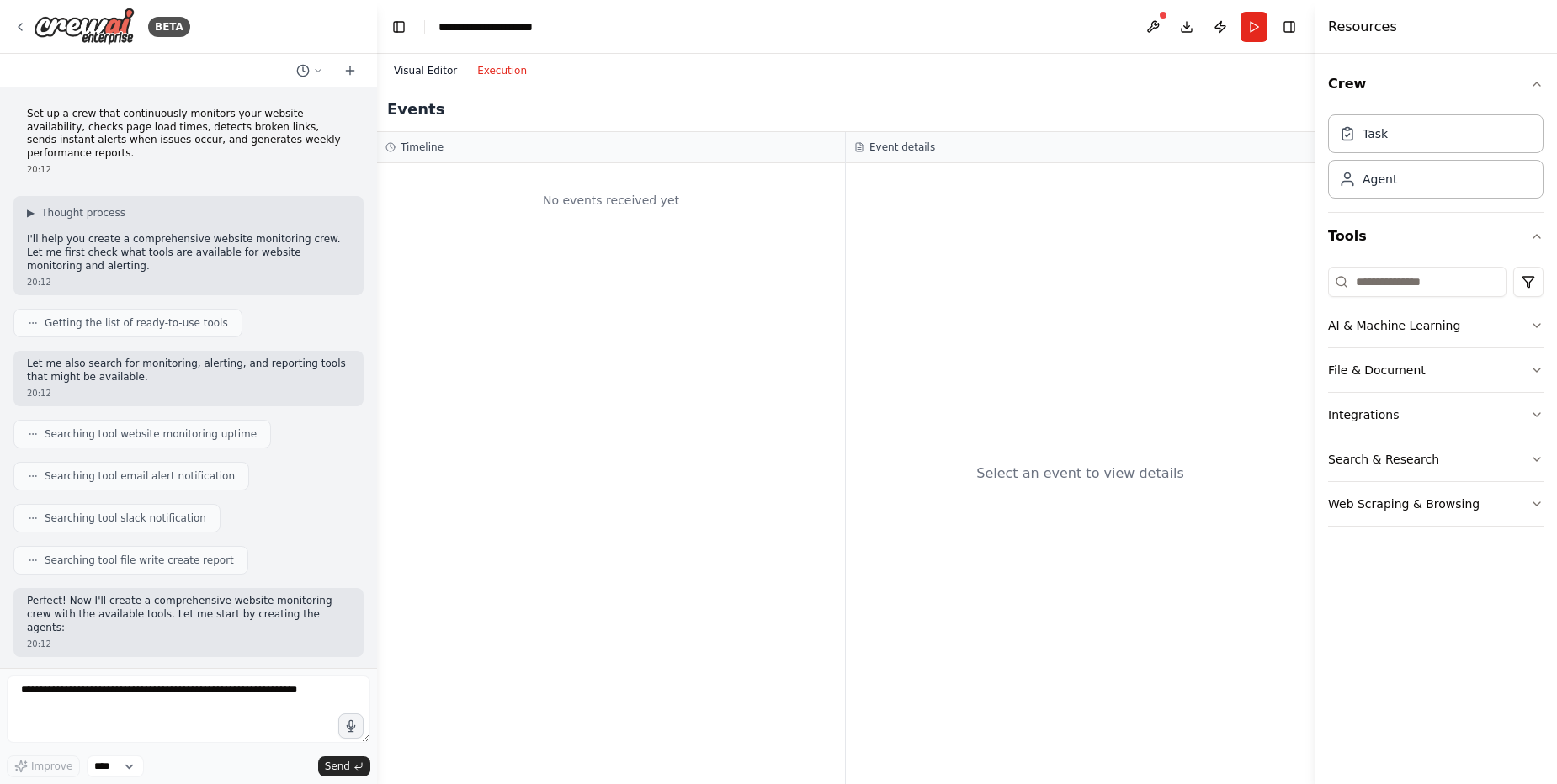
click at [437, 67] on button "Visual Editor" at bounding box center [425, 70] width 84 height 20
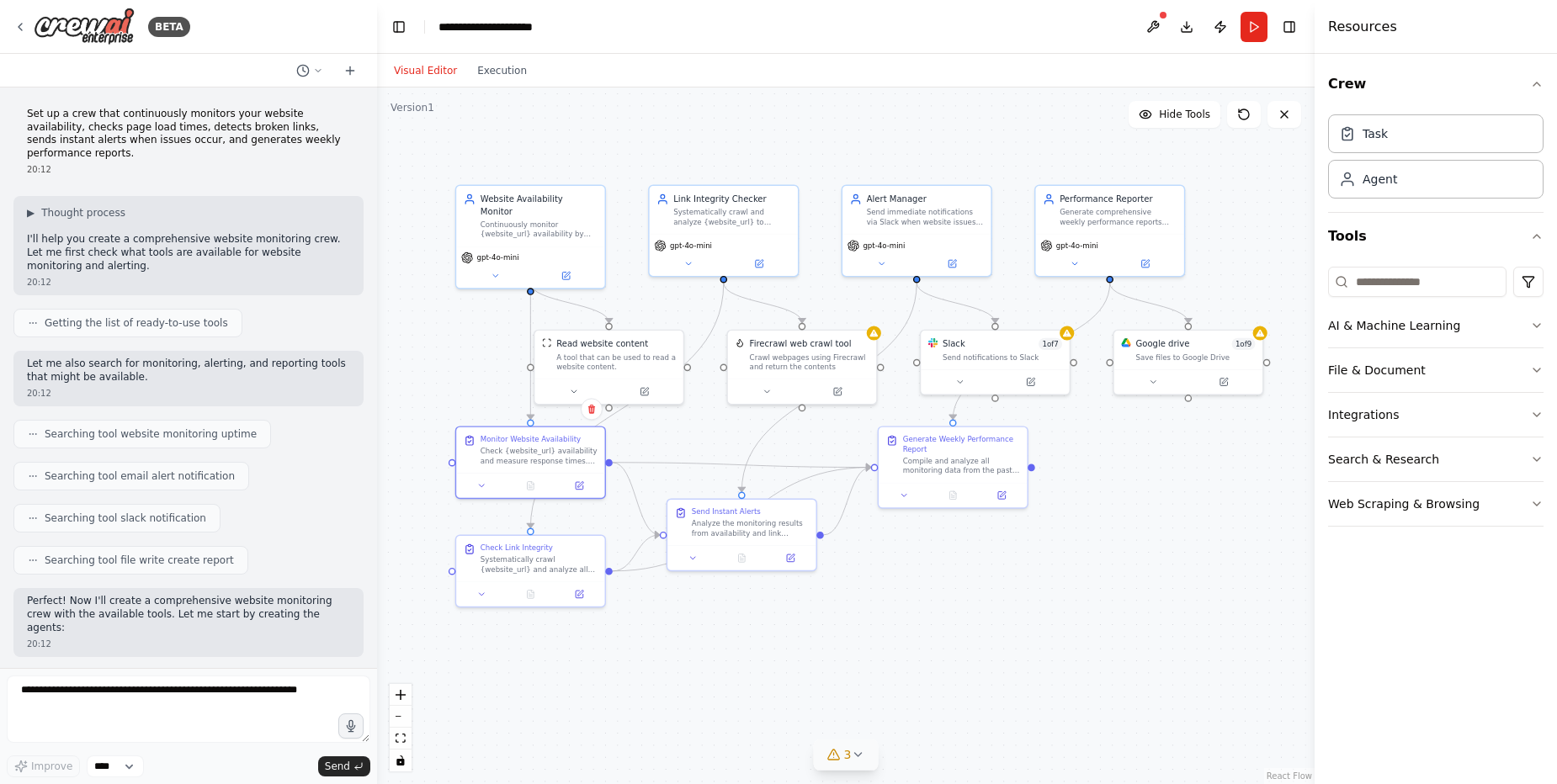
drag, startPoint x: 971, startPoint y: 143, endPoint x: 948, endPoint y: 148, distance: 23.5
click at [948, 148] on div ".deletable-edge-delete-btn { width: 20px; height: 20px; border: 0px solid #ffff…" at bounding box center [846, 435] width 937 height 697
click at [1293, 35] on button "Toggle Right Sidebar" at bounding box center [1290, 27] width 23 height 23
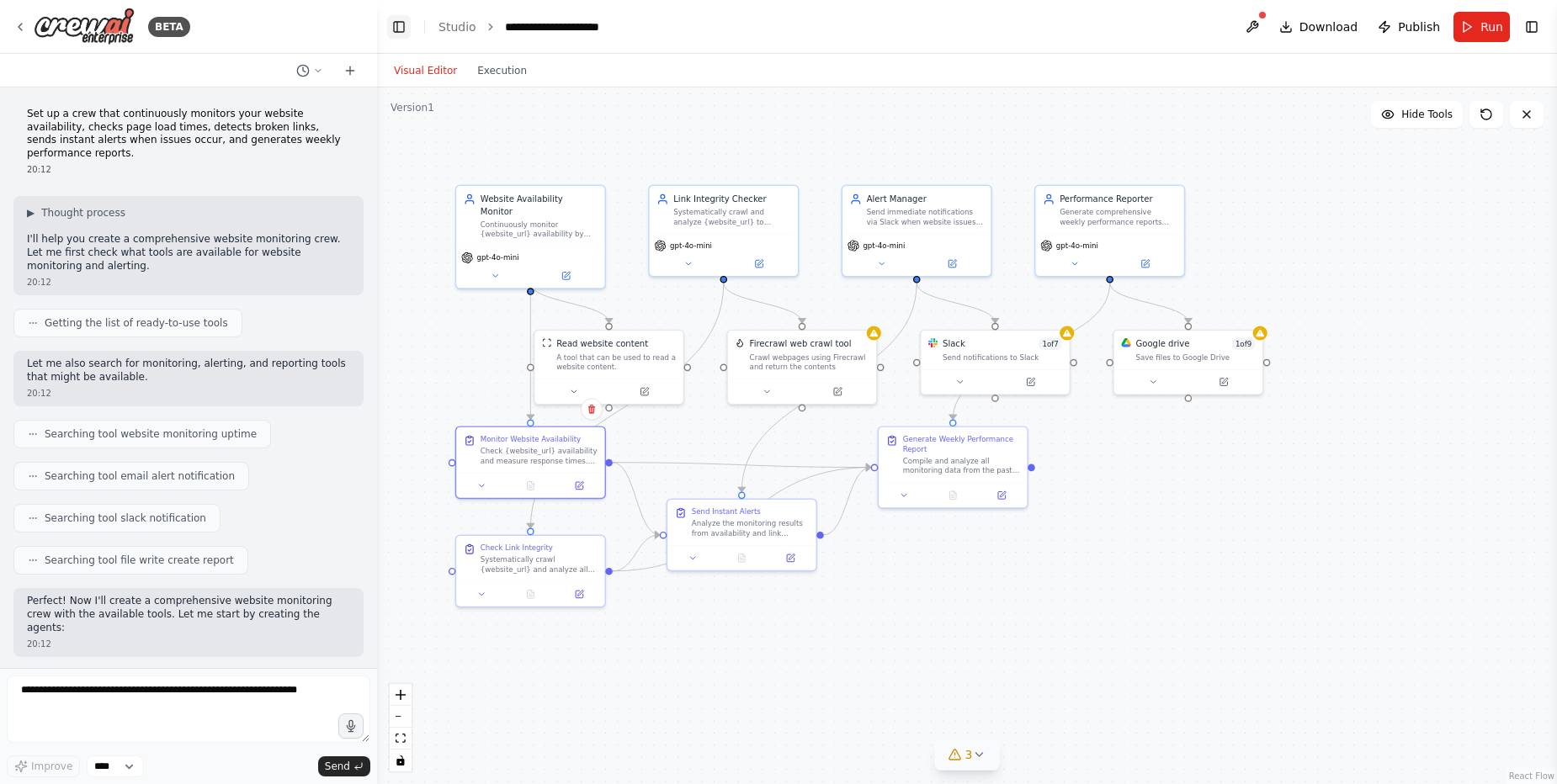
click at [404, 31] on button "Toggle Left Sidebar" at bounding box center [398, 27] width 23 height 23
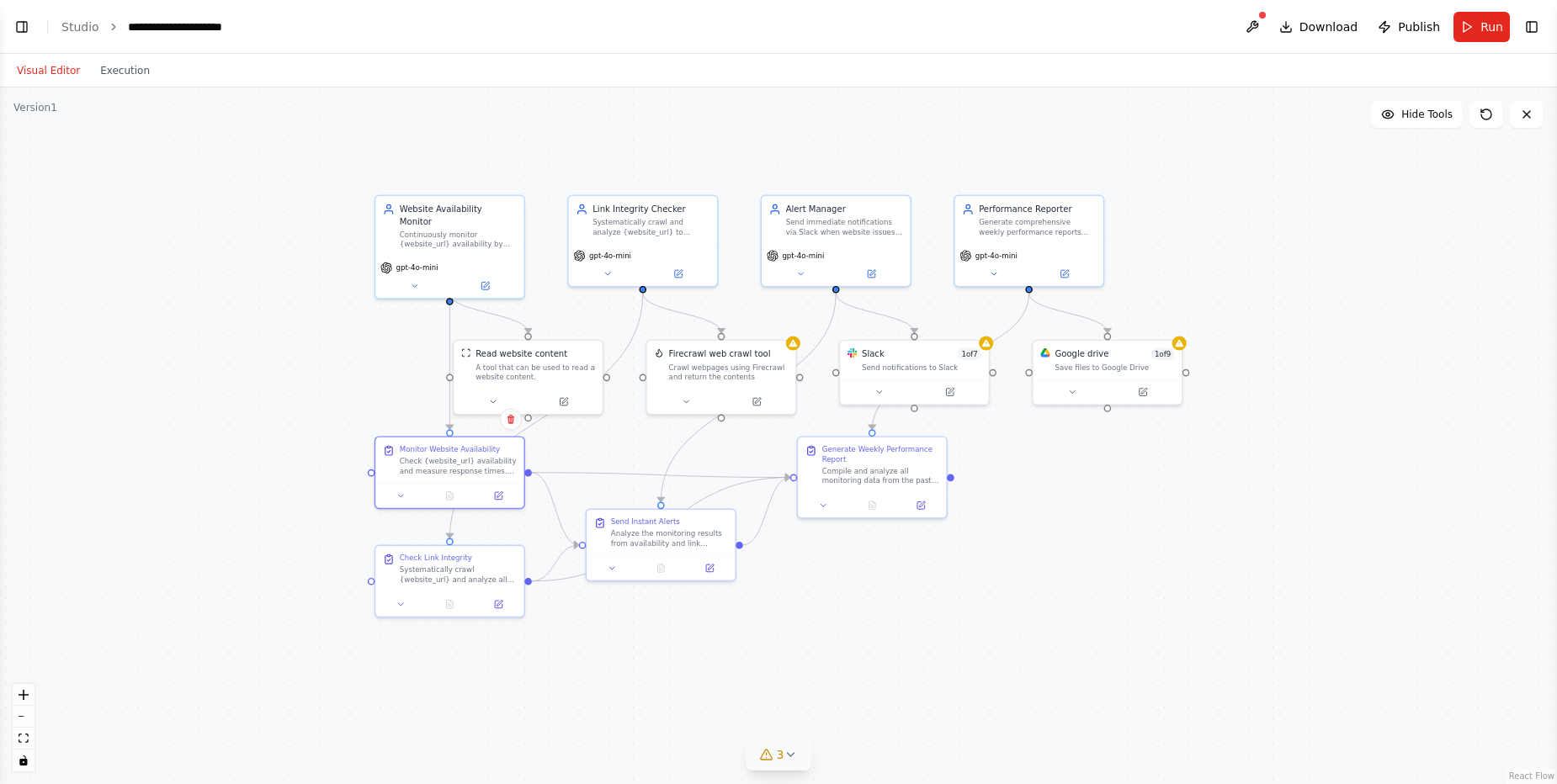
drag, startPoint x: 417, startPoint y: 153, endPoint x: 714, endPoint y: 164, distance: 297.2
click at [714, 164] on div ".deletable-edge-delete-btn { width: 20px; height: 20px; border: 0px solid #ffff…" at bounding box center [778, 435] width 1557 height 697
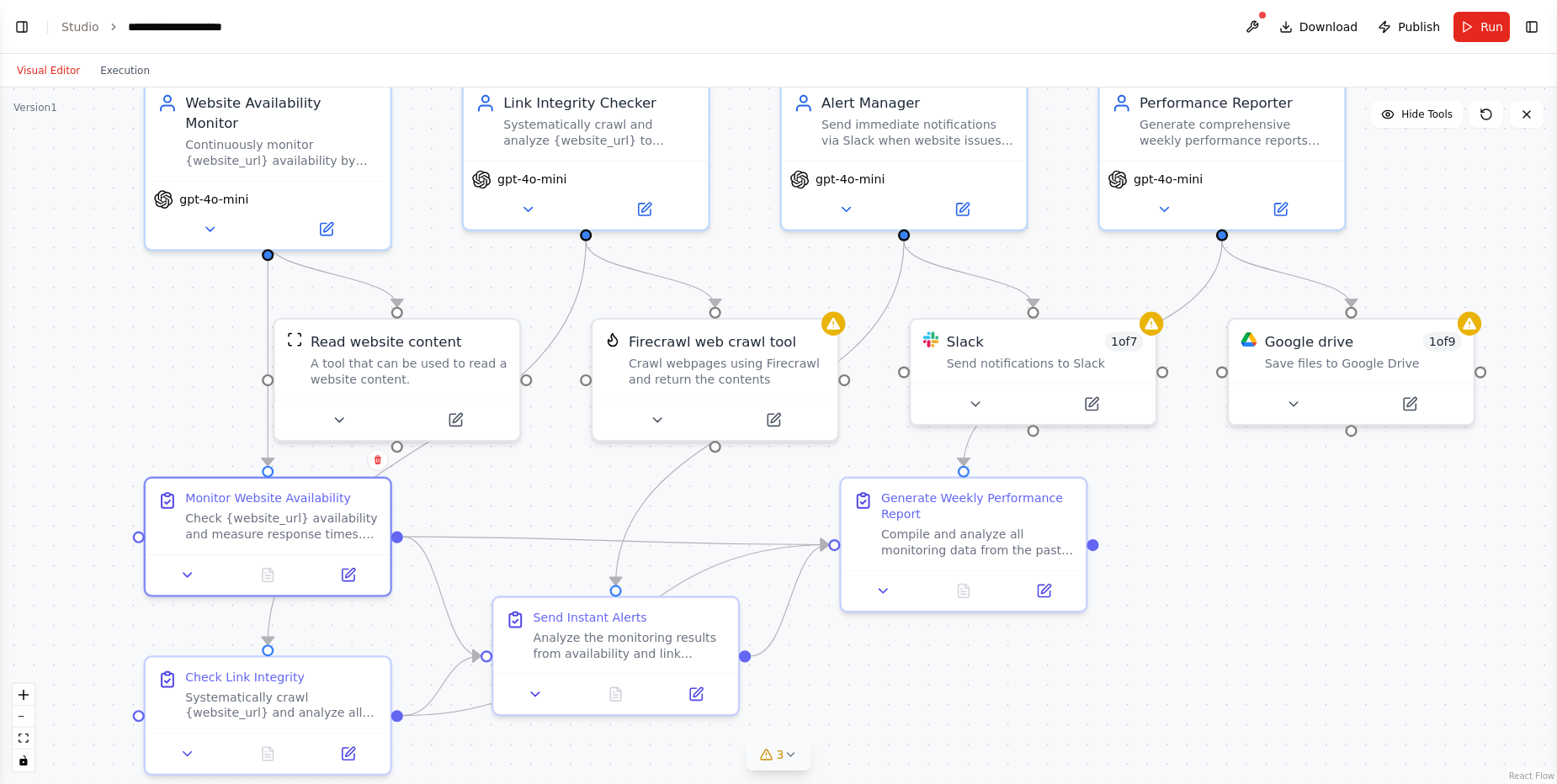
drag, startPoint x: 744, startPoint y: 307, endPoint x: 767, endPoint y: 262, distance: 50.5
click at [767, 262] on div ".deletable-edge-delete-btn { width: 20px; height: 20px; border: 0px solid #ffff…" at bounding box center [778, 435] width 1557 height 697
